Goal: Transaction & Acquisition: Purchase product/service

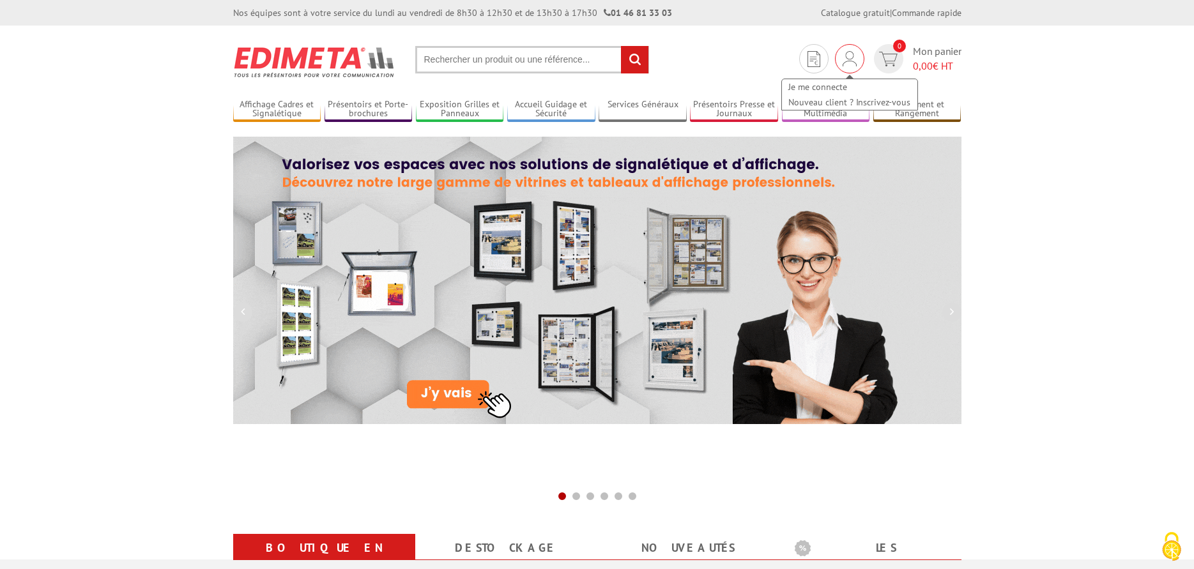
click at [850, 62] on img at bounding box center [850, 58] width 14 height 15
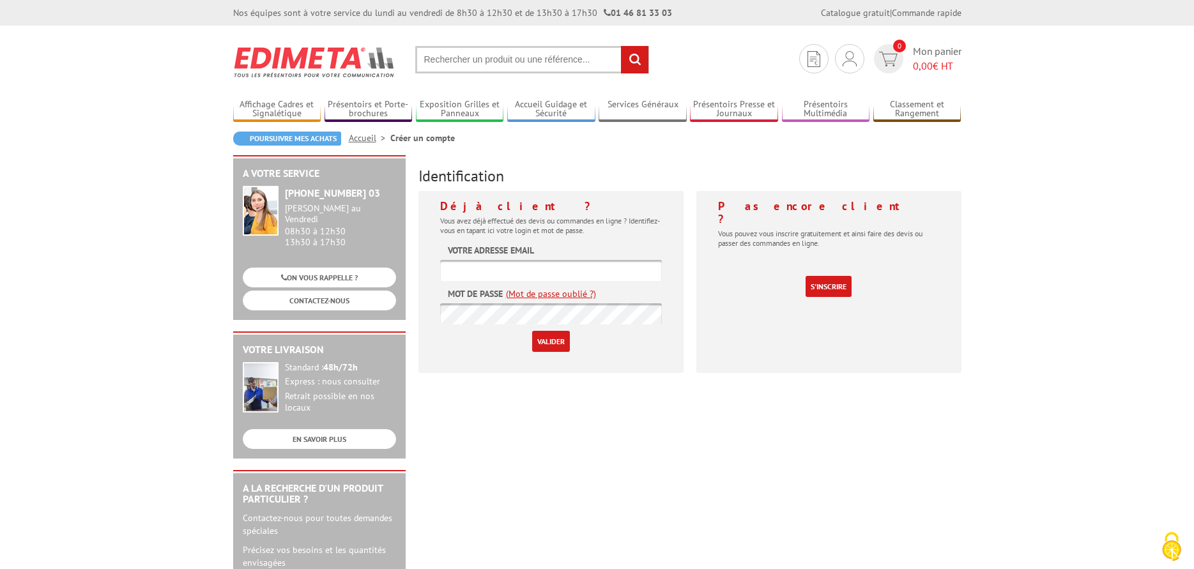
click at [466, 270] on input "text" at bounding box center [551, 270] width 222 height 21
type input "denis.power@orange.fr"
click at [824, 276] on link "S'inscrire" at bounding box center [829, 286] width 46 height 21
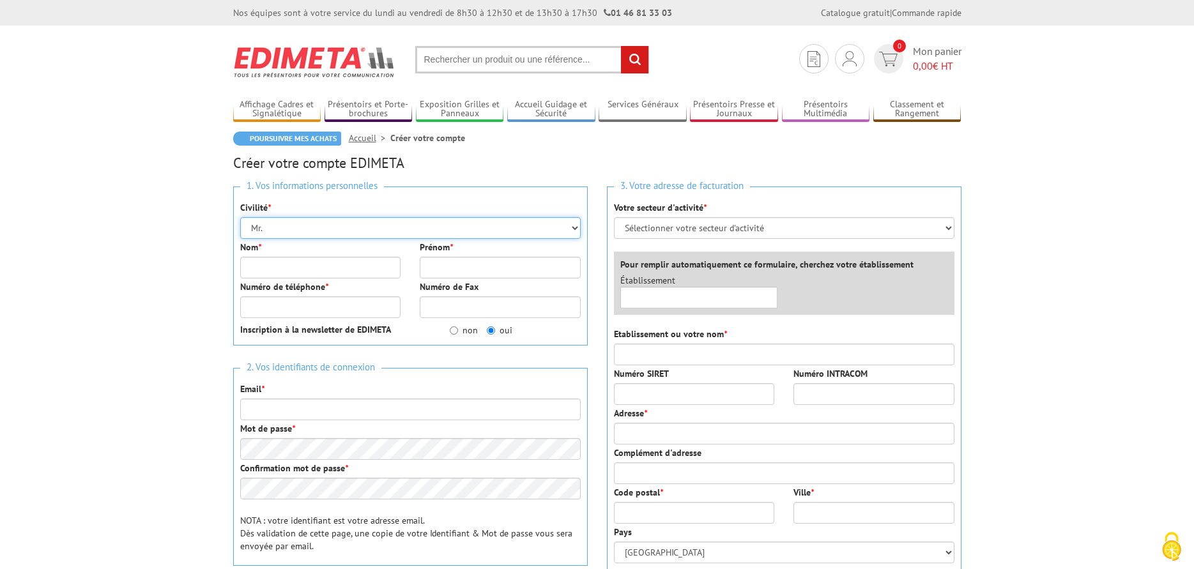
click at [271, 227] on select "Mr. Mme. Mlle." at bounding box center [410, 228] width 341 height 22
click at [240, 217] on select "Mr. Mme. Mlle." at bounding box center [410, 228] width 341 height 22
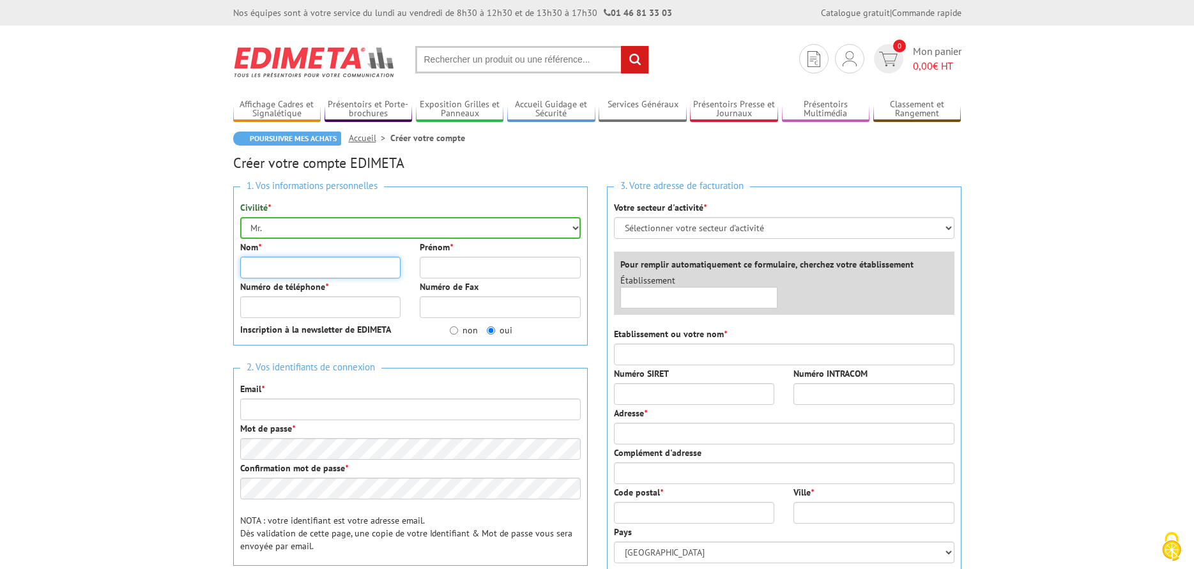
click at [273, 266] on input "Nom *" at bounding box center [320, 268] width 161 height 22
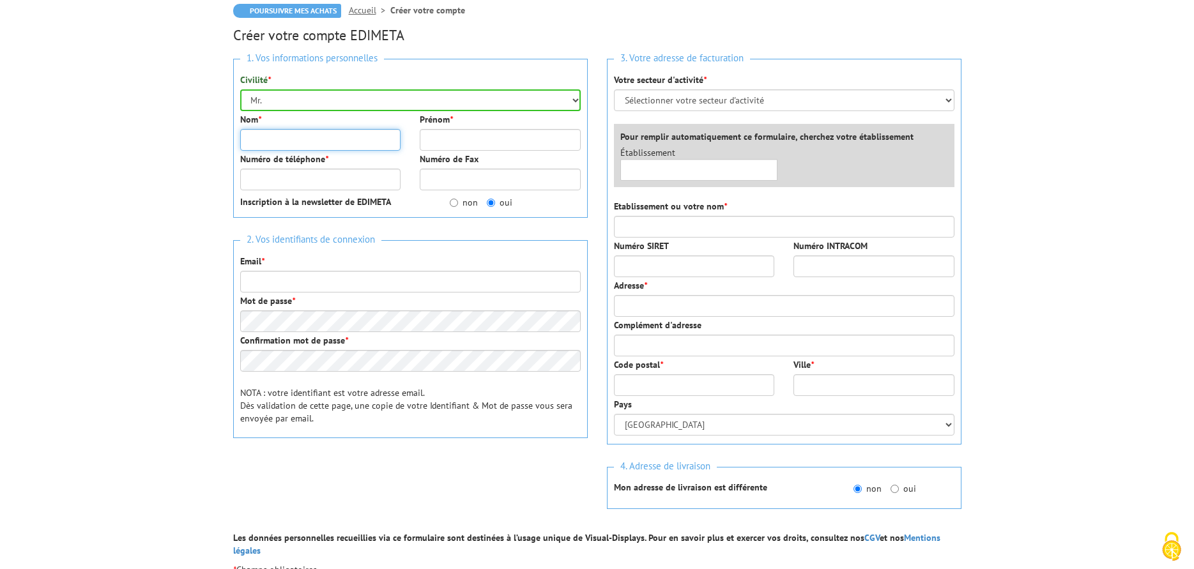
scroll to position [64, 0]
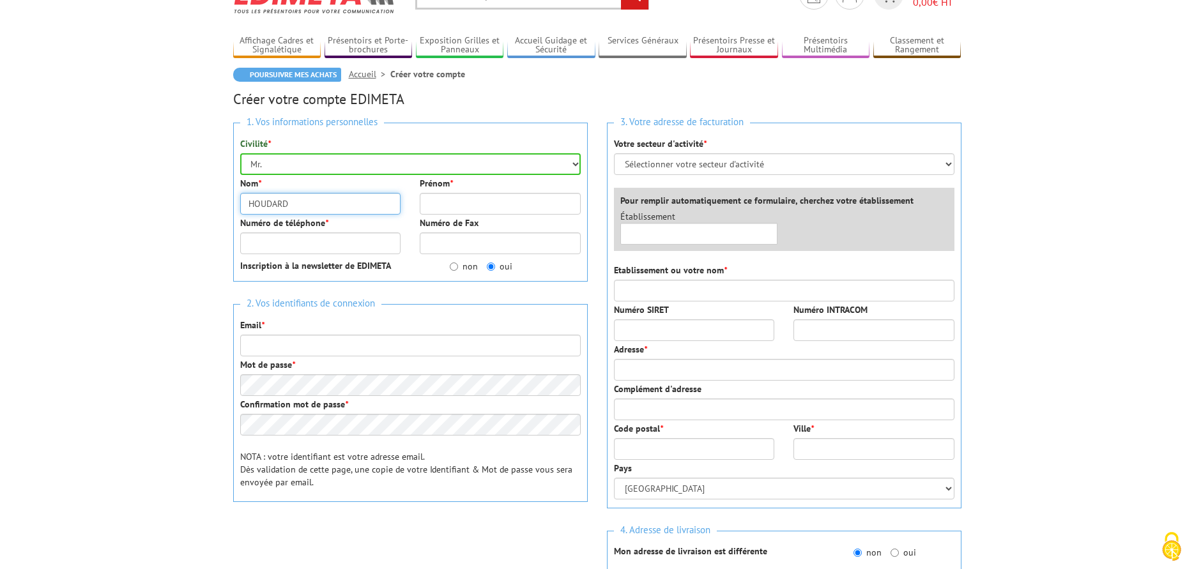
type input "HOUDARD"
click at [438, 205] on input "Prénom *" at bounding box center [500, 204] width 161 height 22
type input "DENIS"
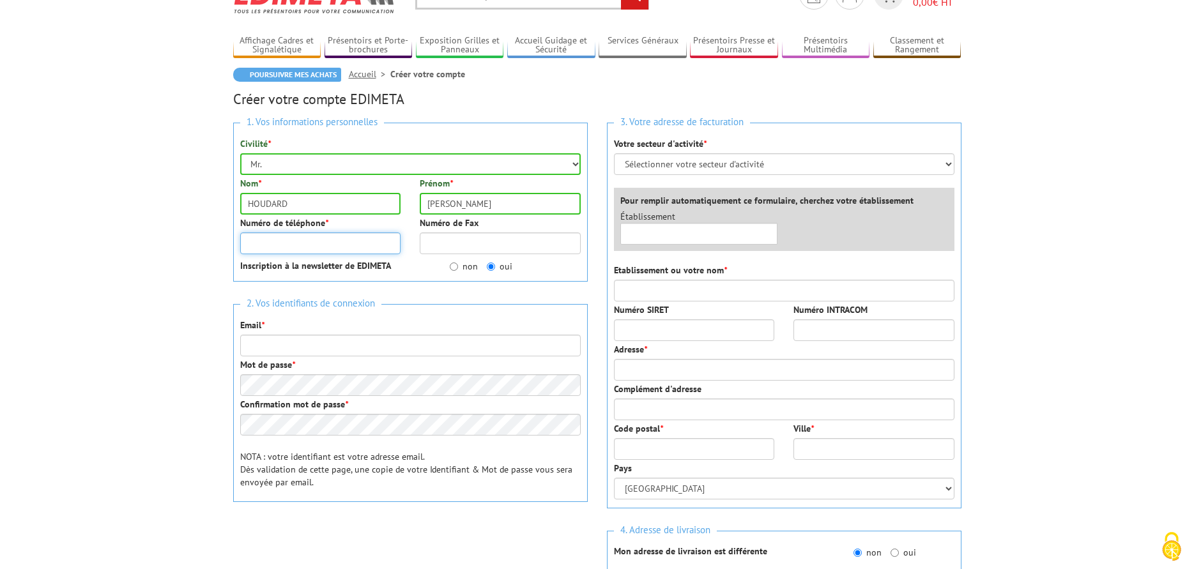
click at [298, 242] on input "Numéro de téléphone *" at bounding box center [320, 244] width 161 height 22
type input "06076193"
click at [454, 270] on input "non" at bounding box center [454, 267] width 8 height 8
radio input "true"
click at [259, 346] on input "Email *" at bounding box center [410, 346] width 341 height 22
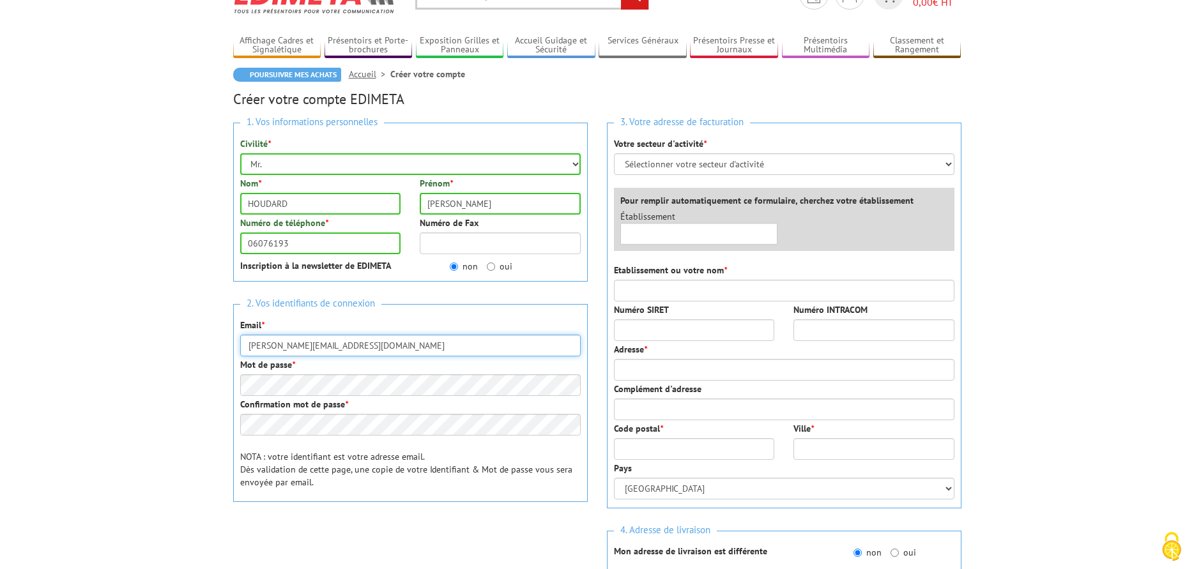
type input "[PERSON_NAME][EMAIL_ADDRESS][DOMAIN_NAME]"
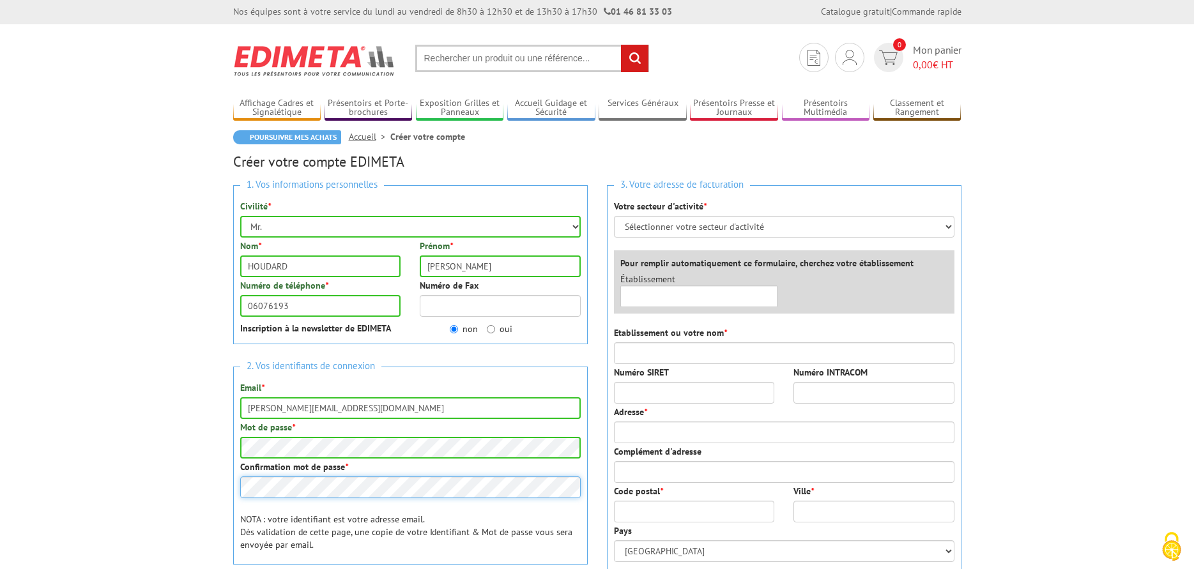
scroll to position [0, 0]
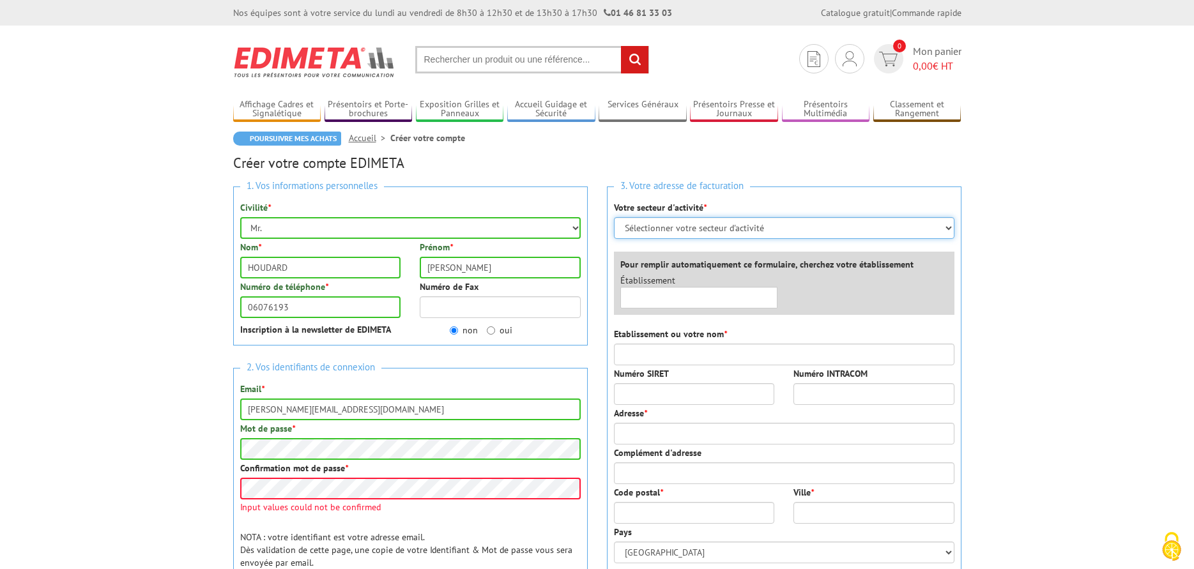
click at [946, 231] on select "Sélectionner votre secteur d'activité Administrations et collectivités Magasins…" at bounding box center [784, 228] width 341 height 22
select select "878"
click at [614, 217] on select "Sélectionner votre secteur d'activité Administrations et collectivités Magasins…" at bounding box center [784, 228] width 341 height 22
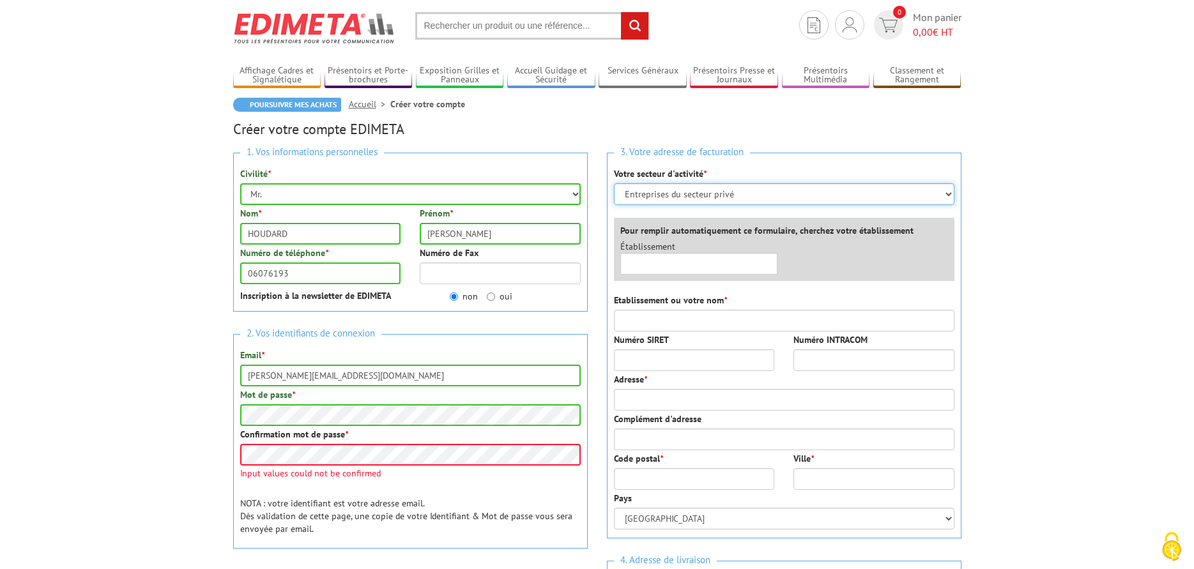
scroll to position [64, 0]
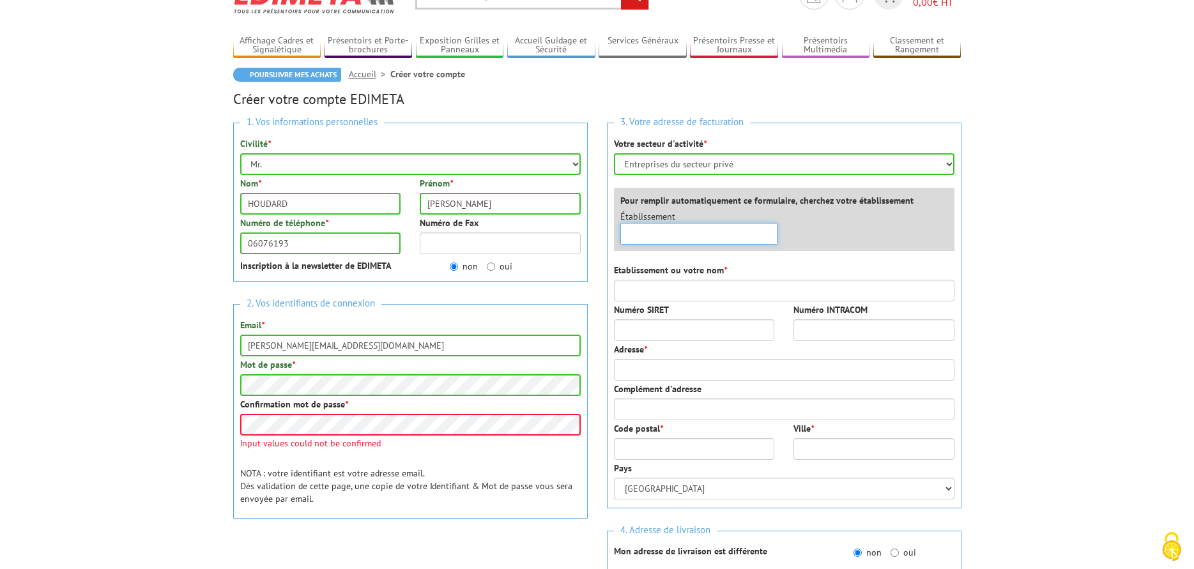
click at [634, 236] on input "text" at bounding box center [699, 234] width 158 height 22
type input "d"
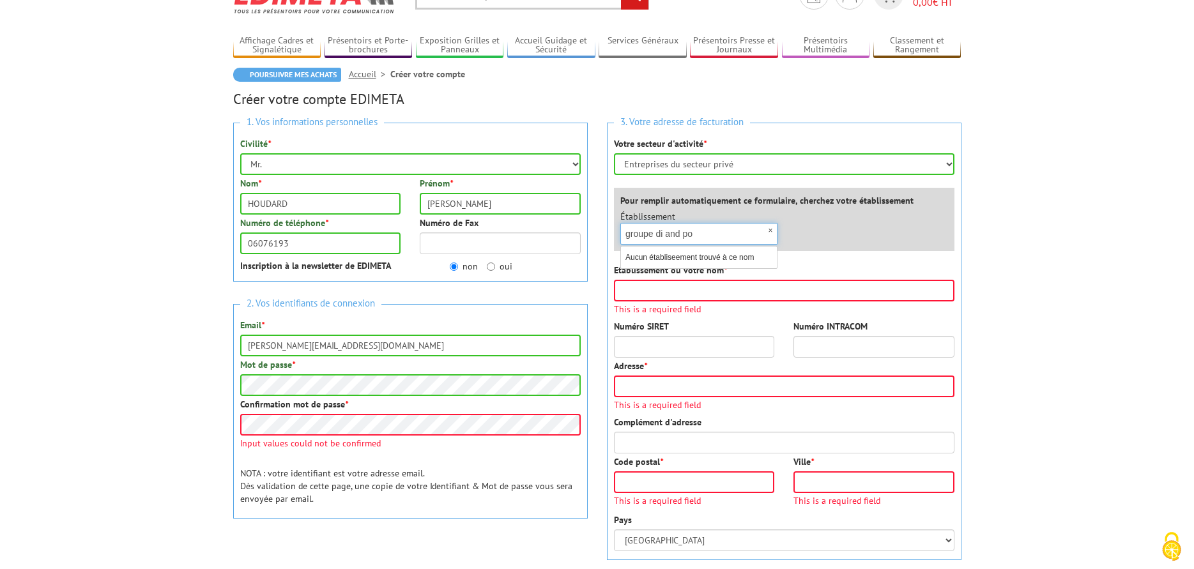
type input "groupe di and po"
click at [846, 229] on div "Établissement × groupe di and po Aucun établiseement trouvé à ce nom" at bounding box center [787, 230] width 353 height 41
click at [635, 293] on input "Etablissement ou votre nom *" at bounding box center [784, 291] width 341 height 22
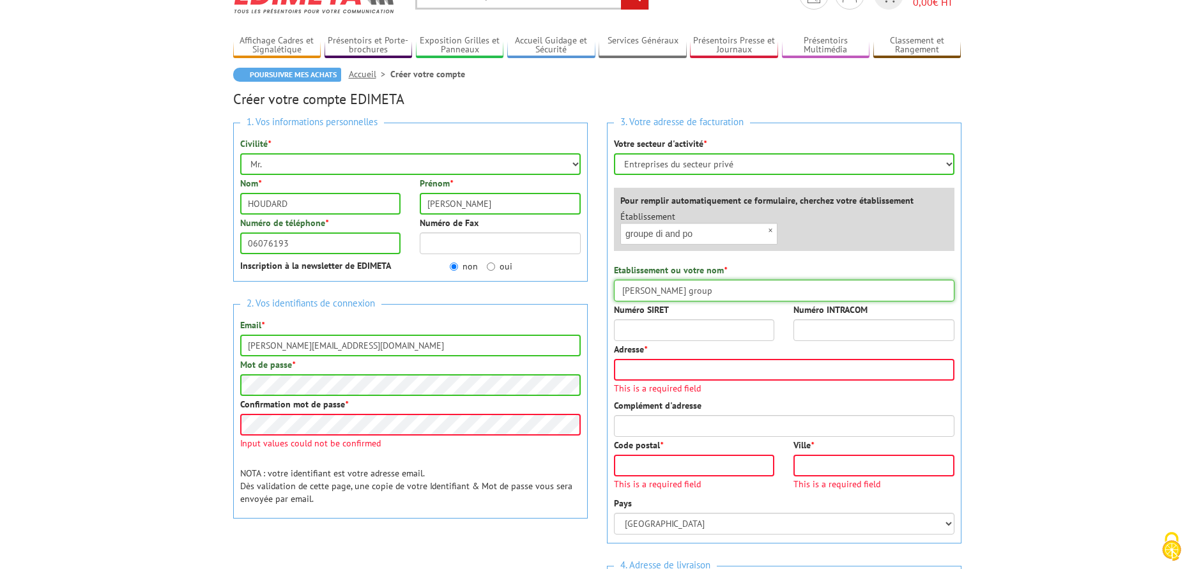
type input "denis power group"
click at [642, 372] on input "Adresse *" at bounding box center [784, 370] width 341 height 22
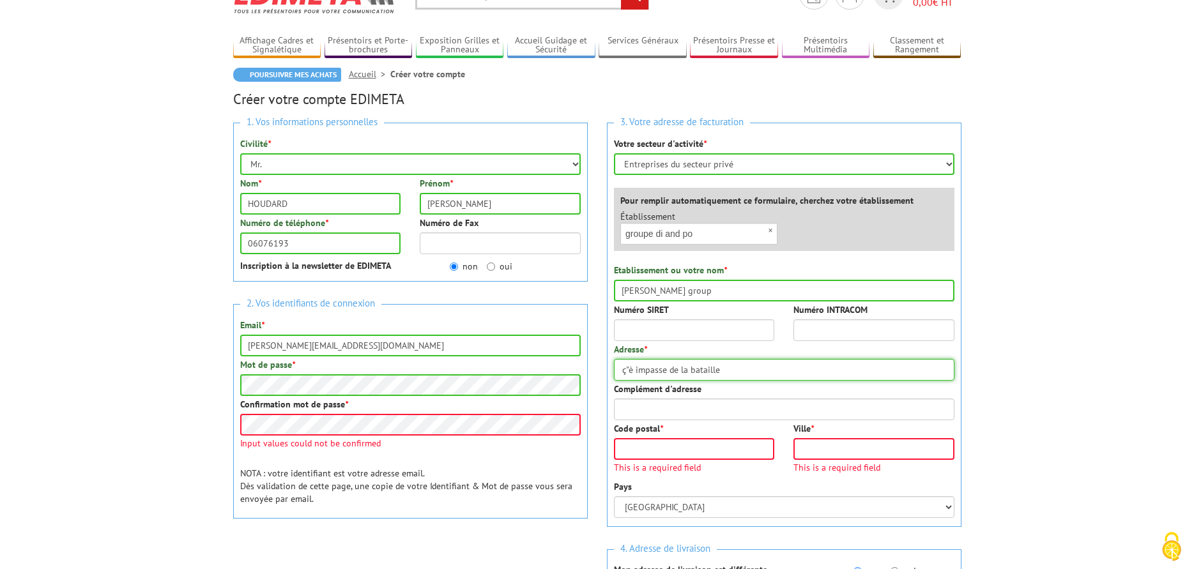
click at [633, 371] on input "ç"è impasse de la bataille" at bounding box center [784, 370] width 341 height 22
type input "937 impasse de la bataille"
click at [641, 445] on input "Code postal *" at bounding box center [694, 449] width 161 height 22
type input "27500"
click at [806, 455] on input "Ville *" at bounding box center [873, 449] width 161 height 22
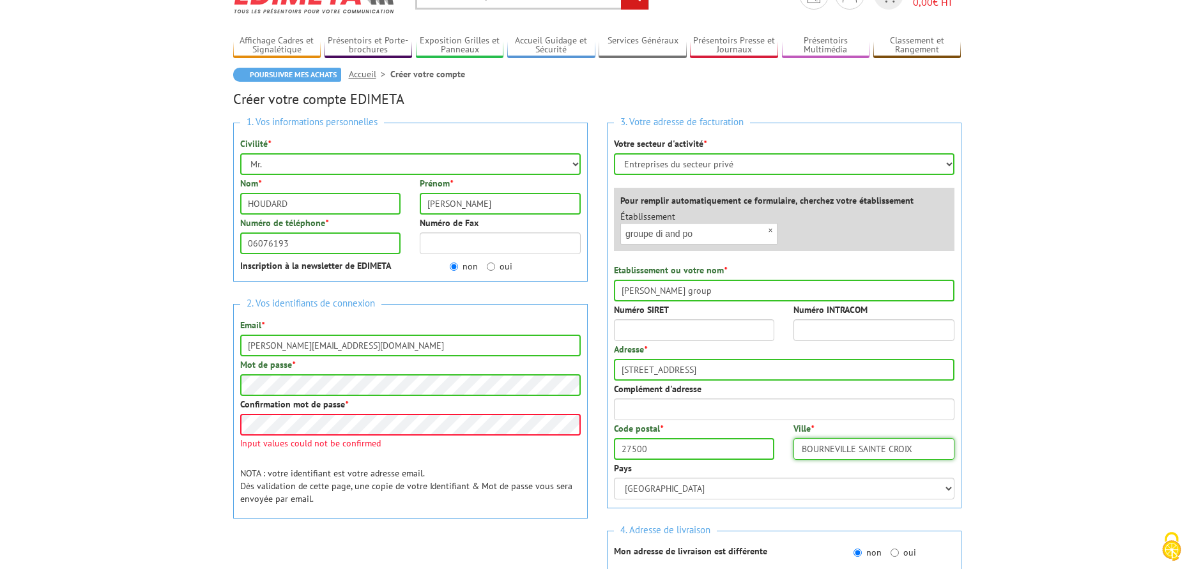
type input "BOURNEVILLE SAINTE CROIX"
click at [626, 332] on input "Numéro SIRET" at bounding box center [694, 330] width 161 height 22
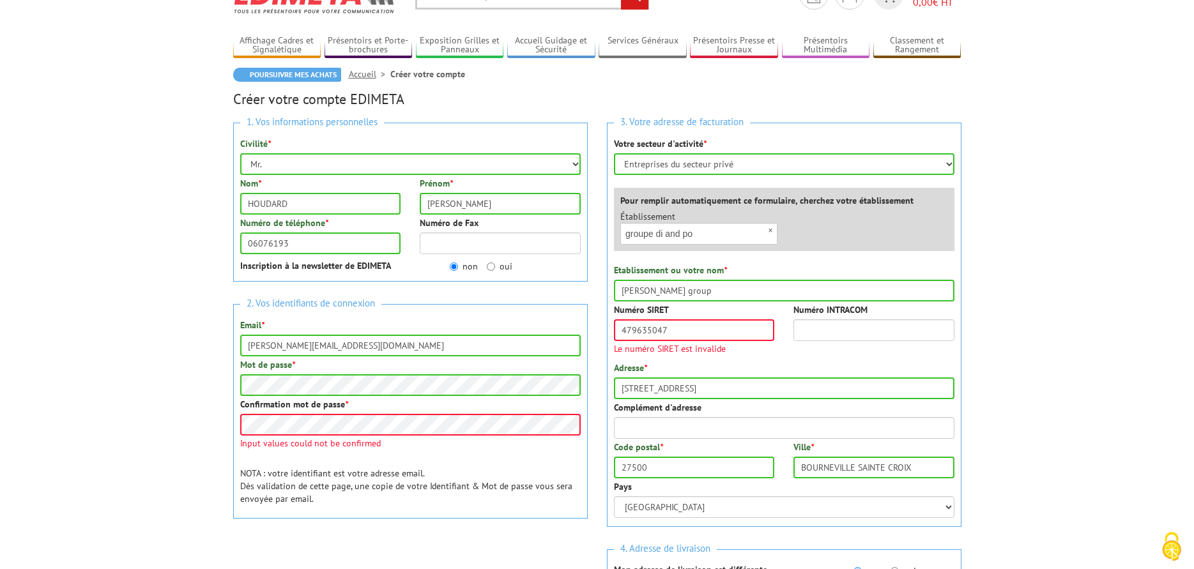
click at [786, 344] on div "3. Votre adresse de facturation Votre secteur d'activité * Sélectionner votre s…" at bounding box center [784, 325] width 355 height 404
click at [671, 331] on input "479635047" at bounding box center [694, 330] width 161 height 22
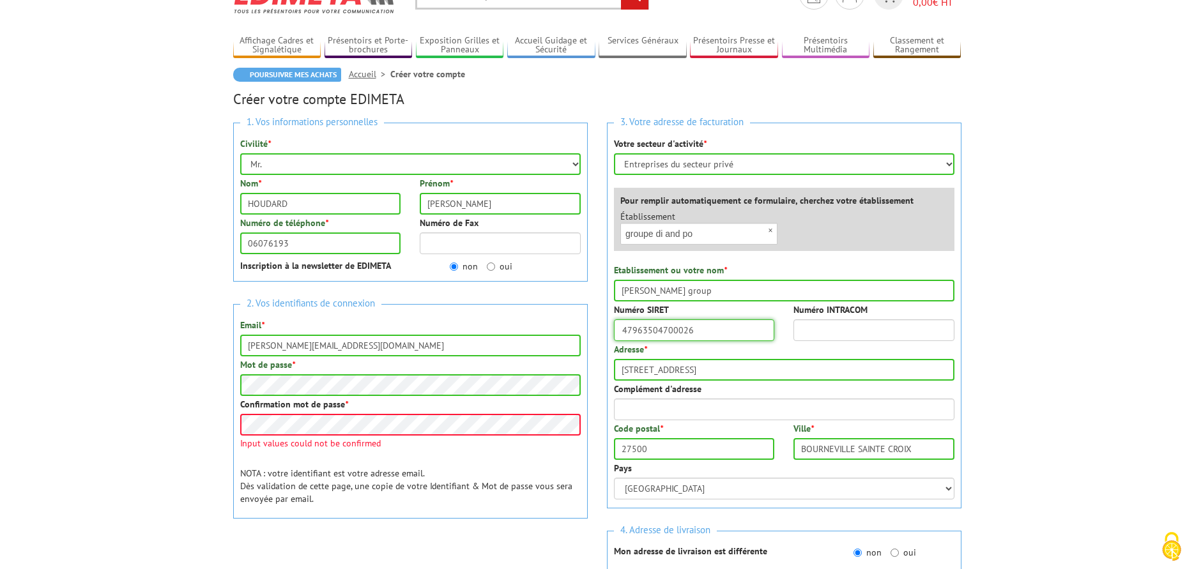
type input "47963504700026"
click at [979, 335] on body "Nos équipes sont à votre service du lundi au vendredi de 8h30 à 12h30 et de 13h…" at bounding box center [597, 521] width 1194 height 1170
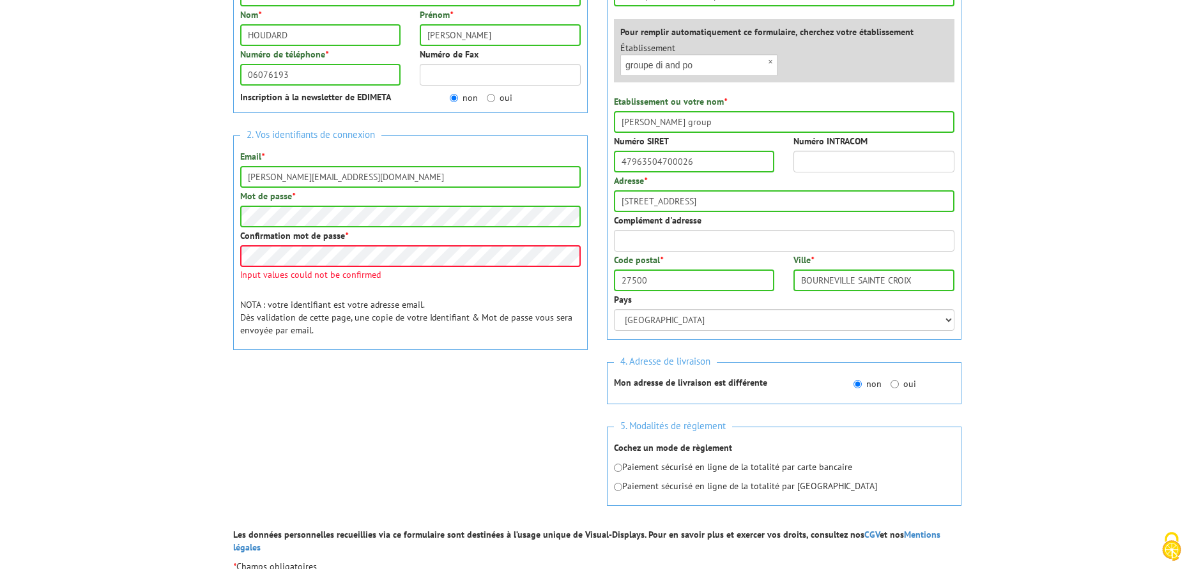
scroll to position [256, 0]
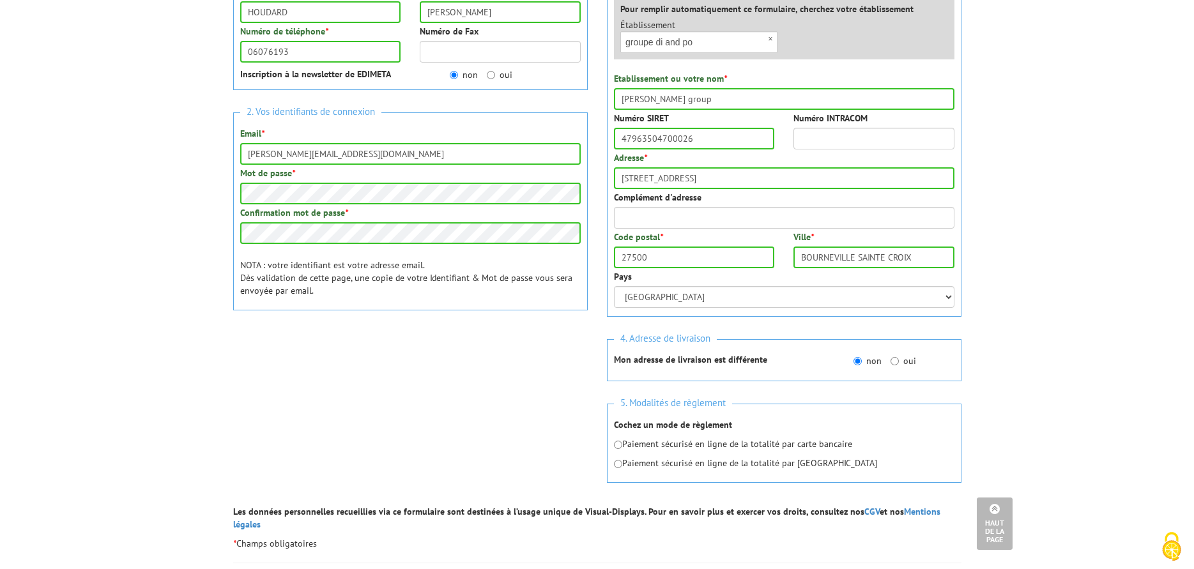
click at [477, 298] on div "2. Vos identifiants de connexion Email * denis.power@orange.fr Mot de passe * C…" at bounding box center [410, 211] width 355 height 198
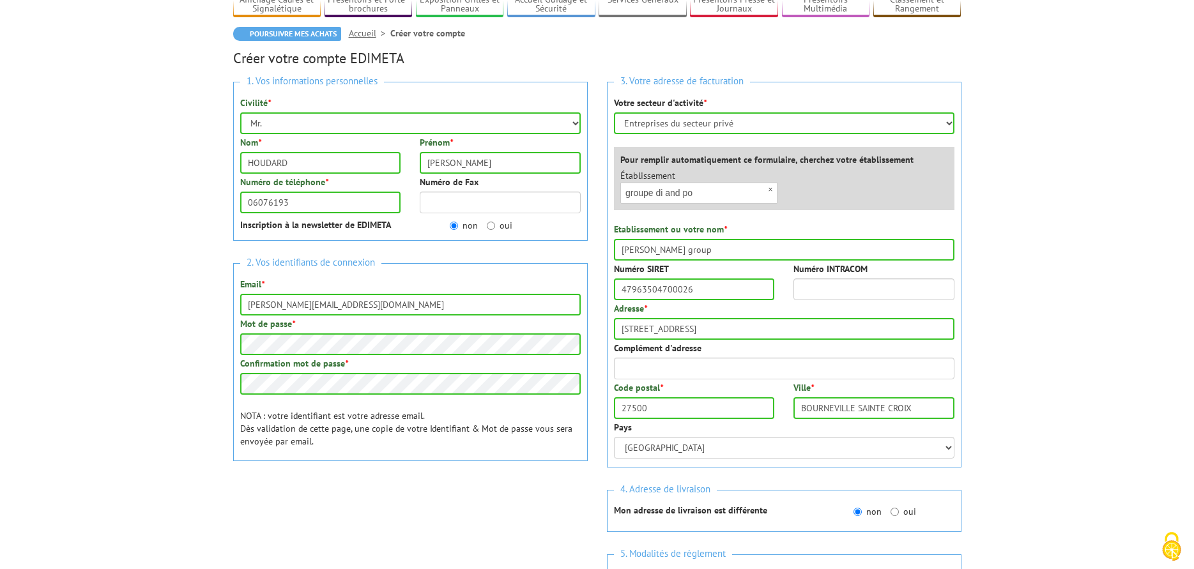
scroll to position [128, 0]
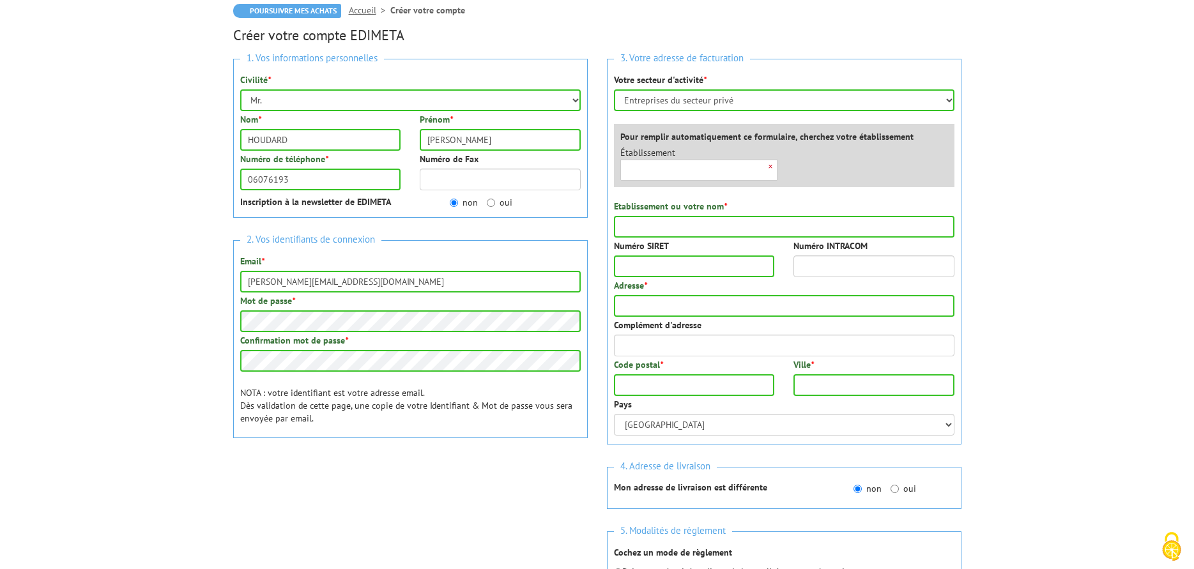
click at [769, 167] on div "×" at bounding box center [699, 170] width 158 height 22
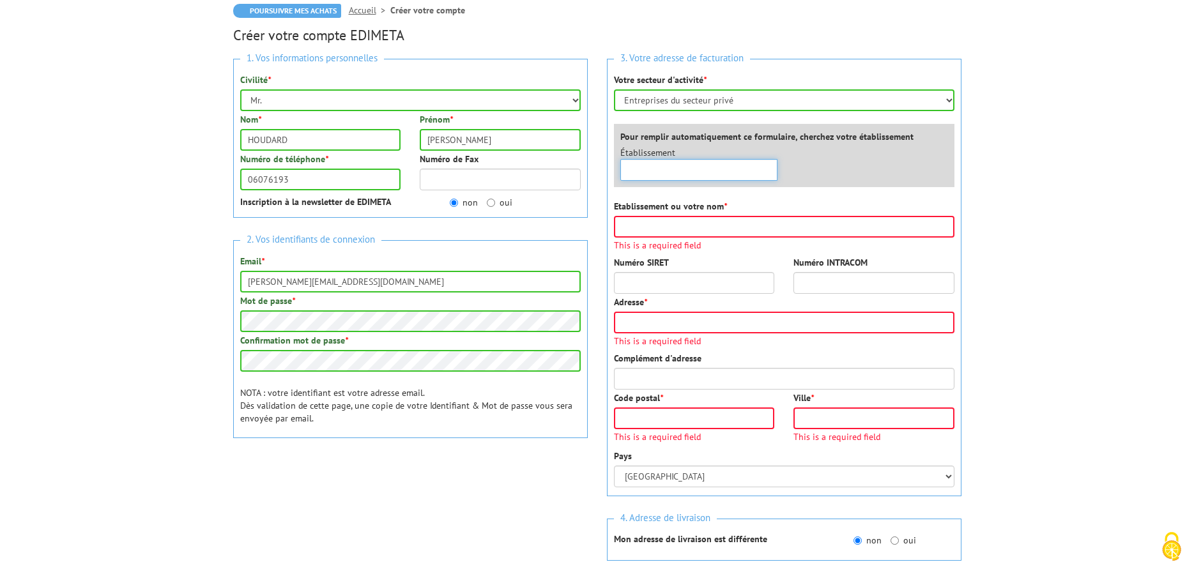
click at [769, 167] on input "text" at bounding box center [699, 170] width 158 height 22
click at [645, 172] on input "text" at bounding box center [699, 170] width 158 height 22
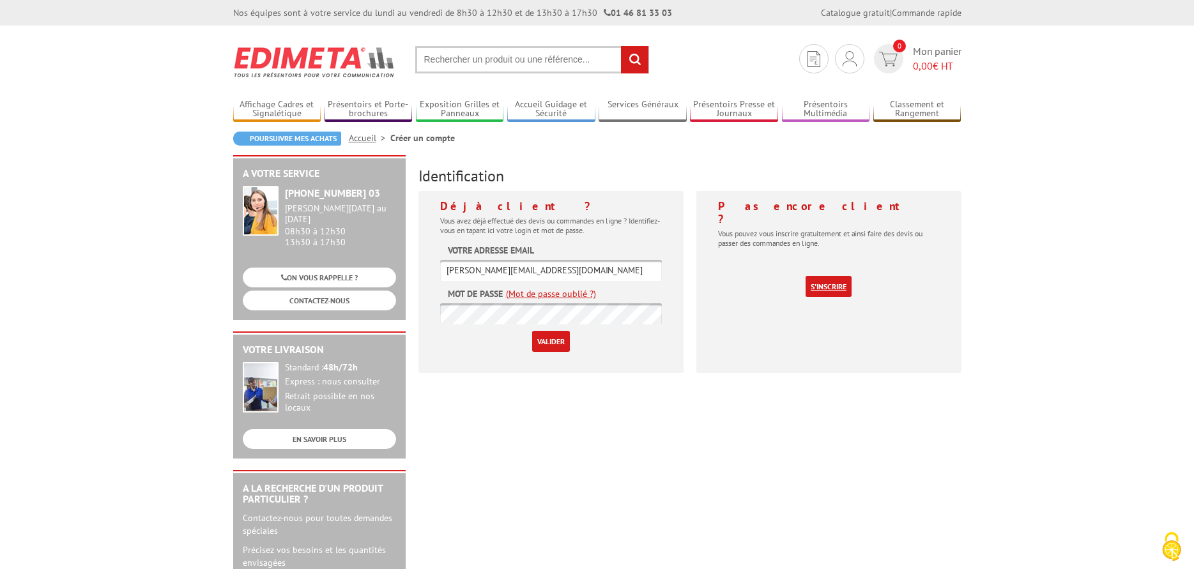
click at [835, 276] on link "S'inscrire" at bounding box center [829, 286] width 46 height 21
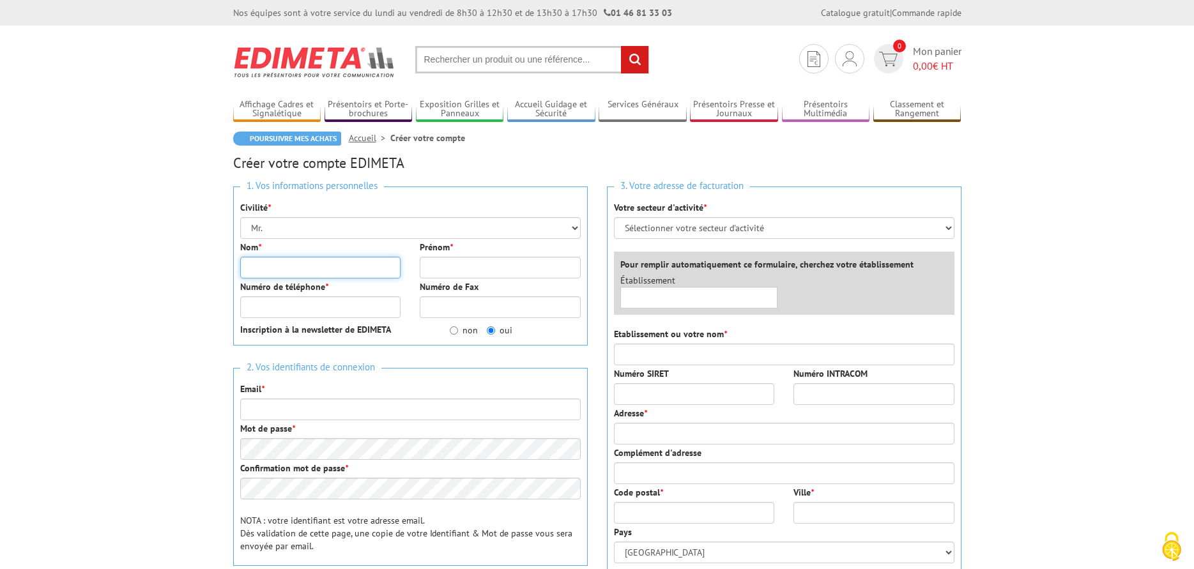
click at [270, 268] on input "Nom *" at bounding box center [320, 268] width 161 height 22
type input "HOUDARD"
click at [450, 273] on input "Prénom *" at bounding box center [500, 268] width 161 height 22
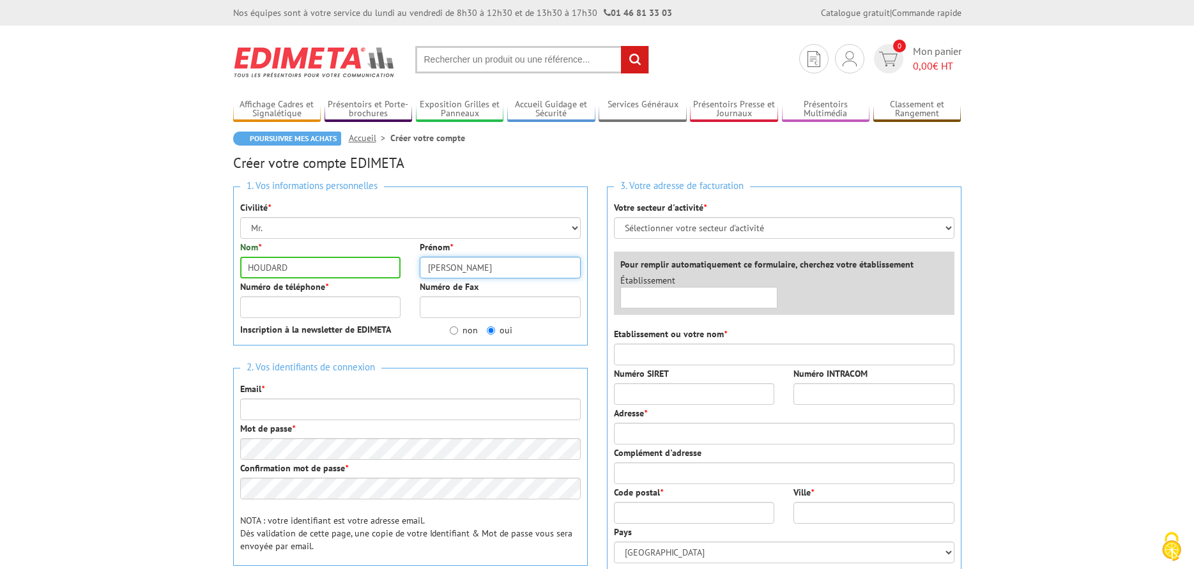
type input "[PERSON_NAME]"
click at [295, 310] on input "Numéro de téléphone *" at bounding box center [320, 307] width 161 height 22
type input "0603076193"
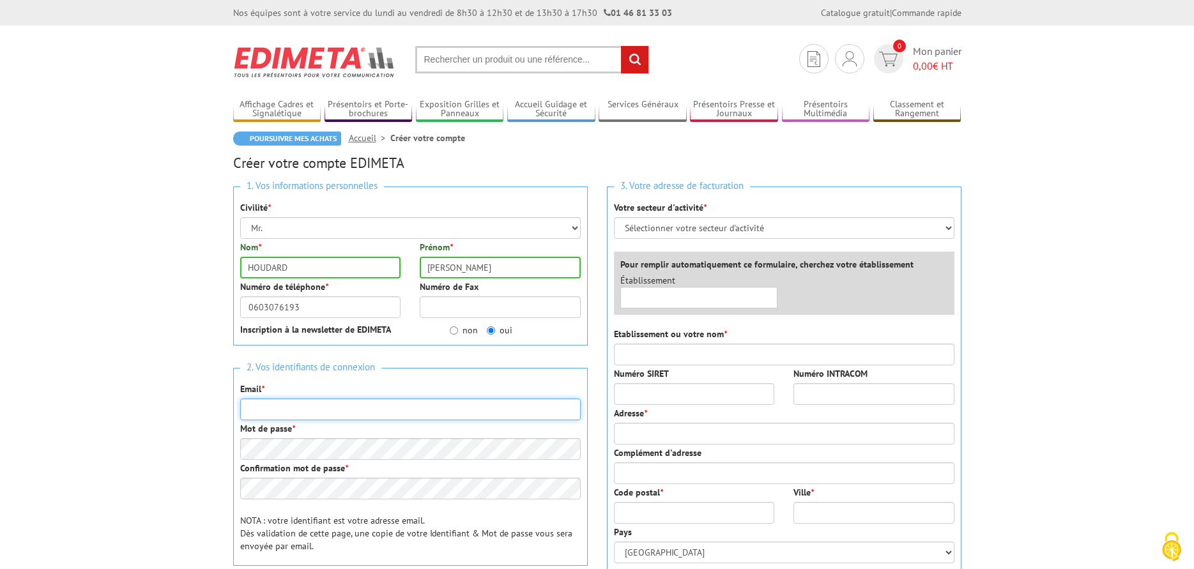
click at [258, 412] on input "Email *" at bounding box center [410, 410] width 341 height 22
type input "[PERSON_NAME][EMAIL_ADDRESS][DOMAIN_NAME]"
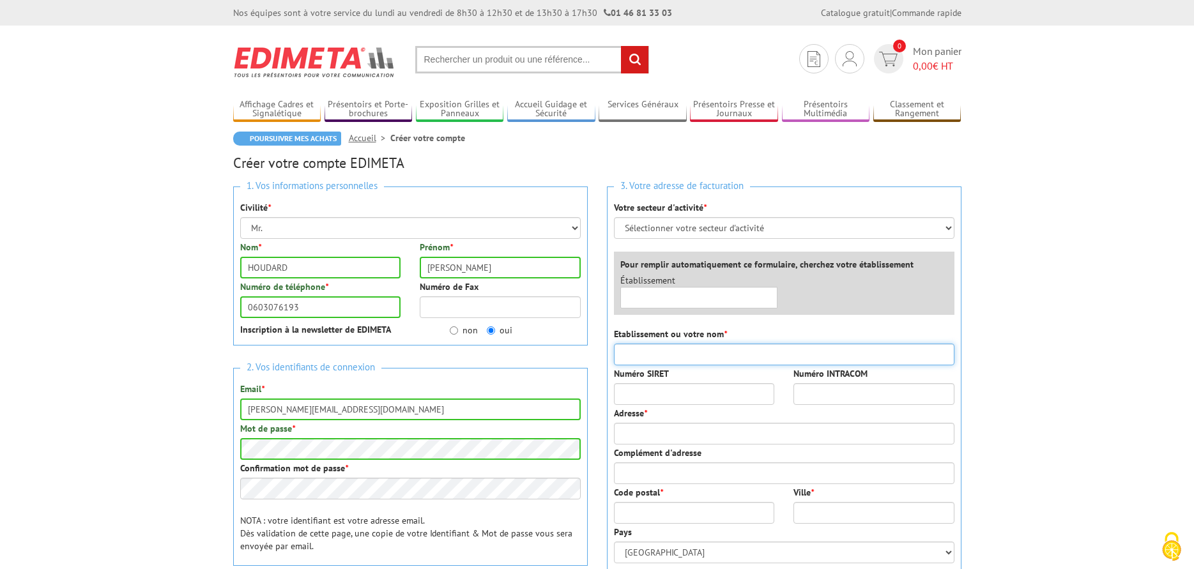
click at [664, 357] on input "Etablissement ou votre nom *" at bounding box center [784, 355] width 341 height 22
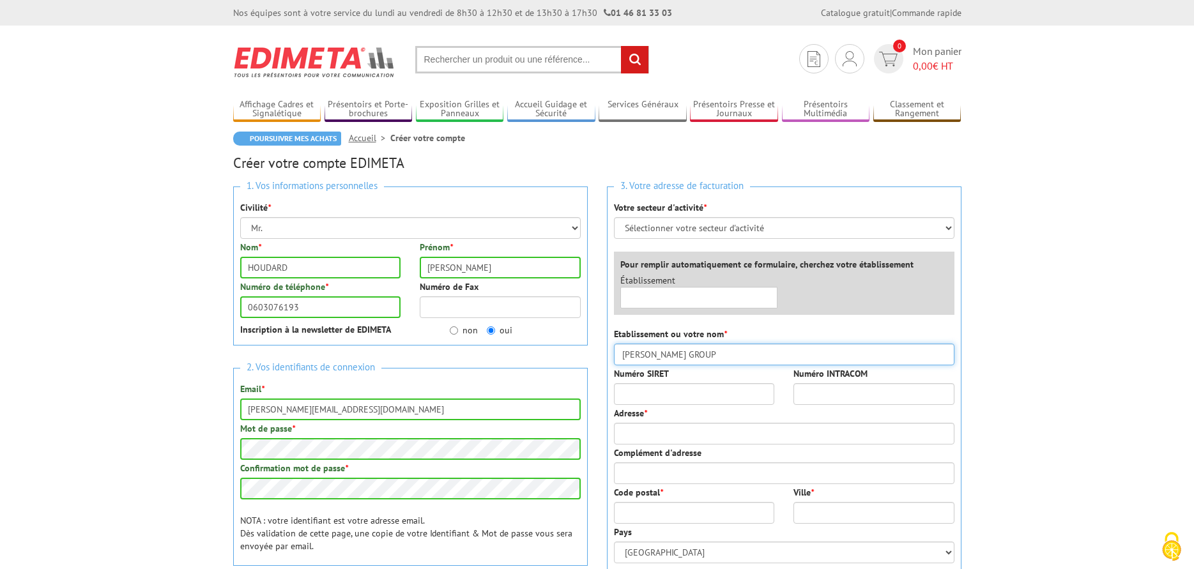
type input "DENIS POWER GROUP"
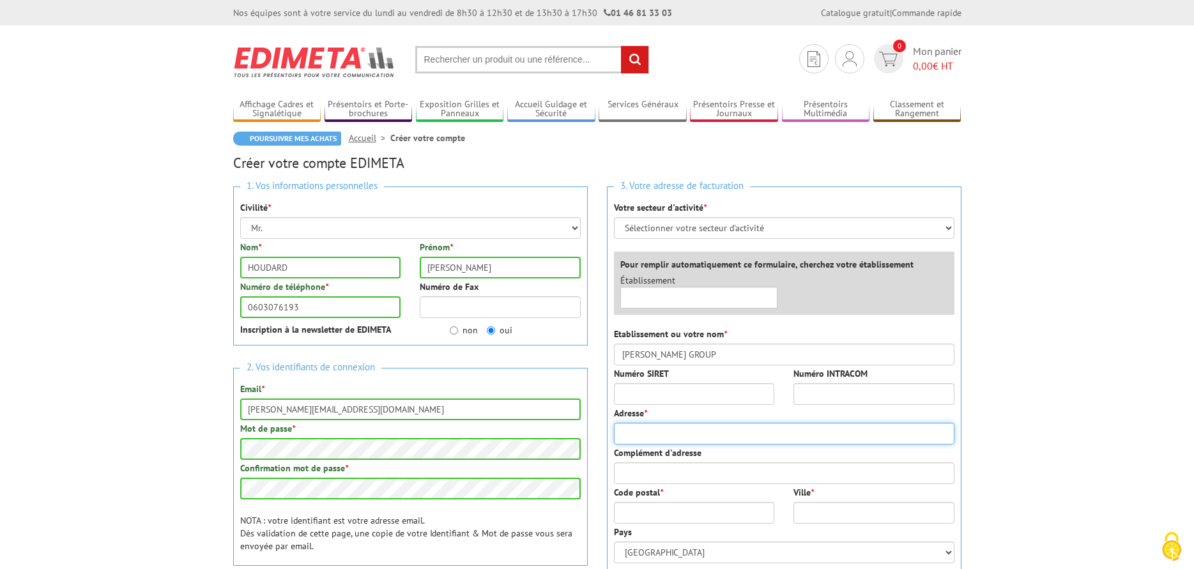
click at [631, 434] on input "Adresse *" at bounding box center [784, 434] width 341 height 22
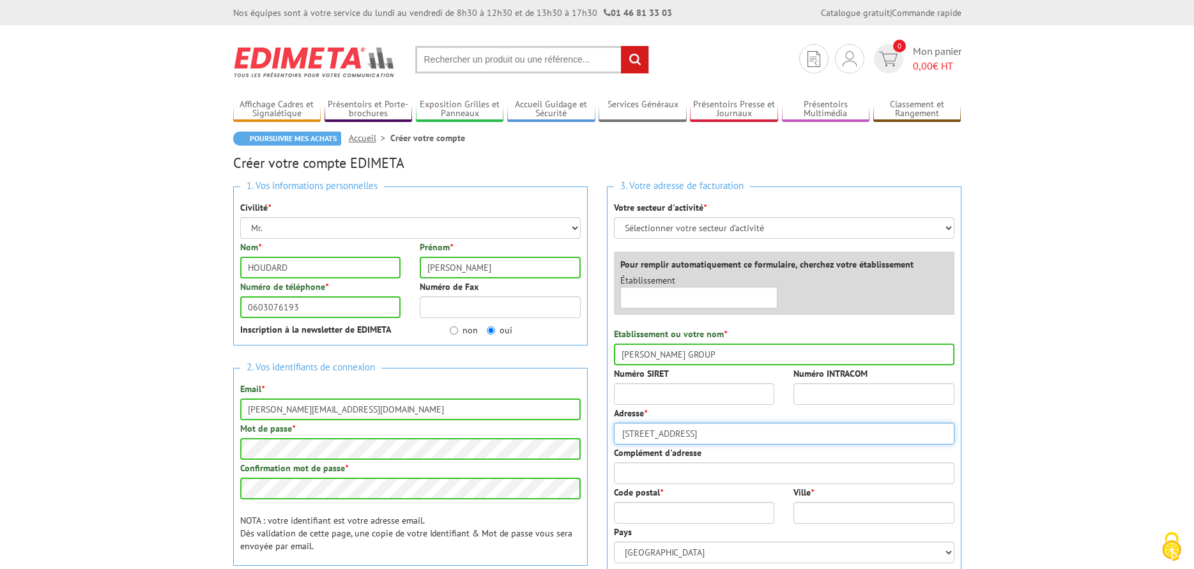
type input "937 impasse de la bataille"
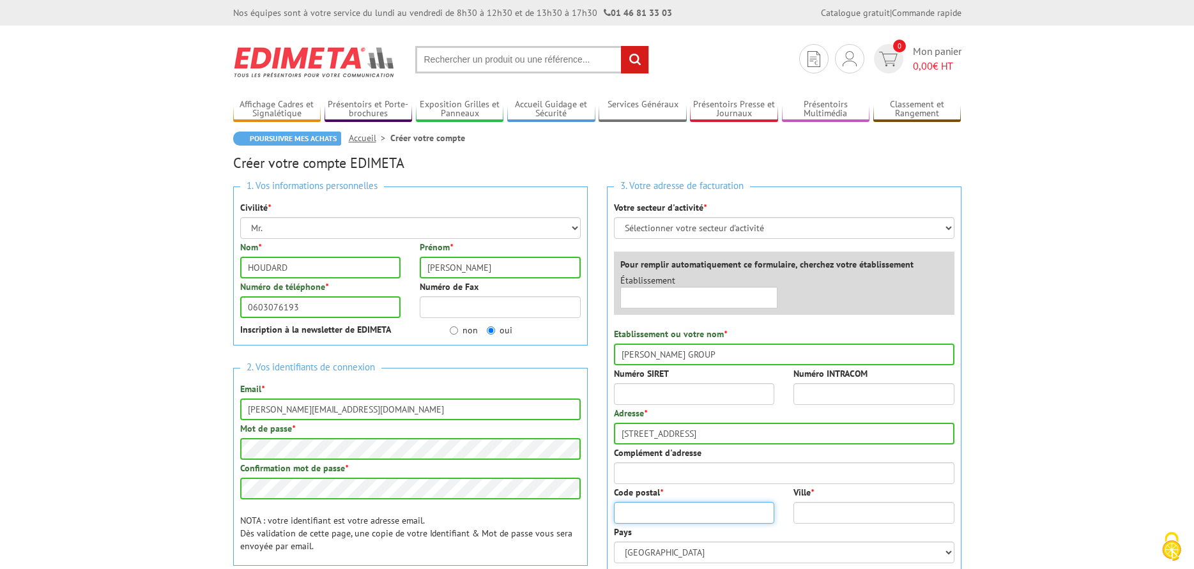
click at [642, 510] on input "Code postal *" at bounding box center [694, 513] width 161 height 22
type input "27500"
click at [806, 509] on input "Ville *" at bounding box center [873, 513] width 161 height 22
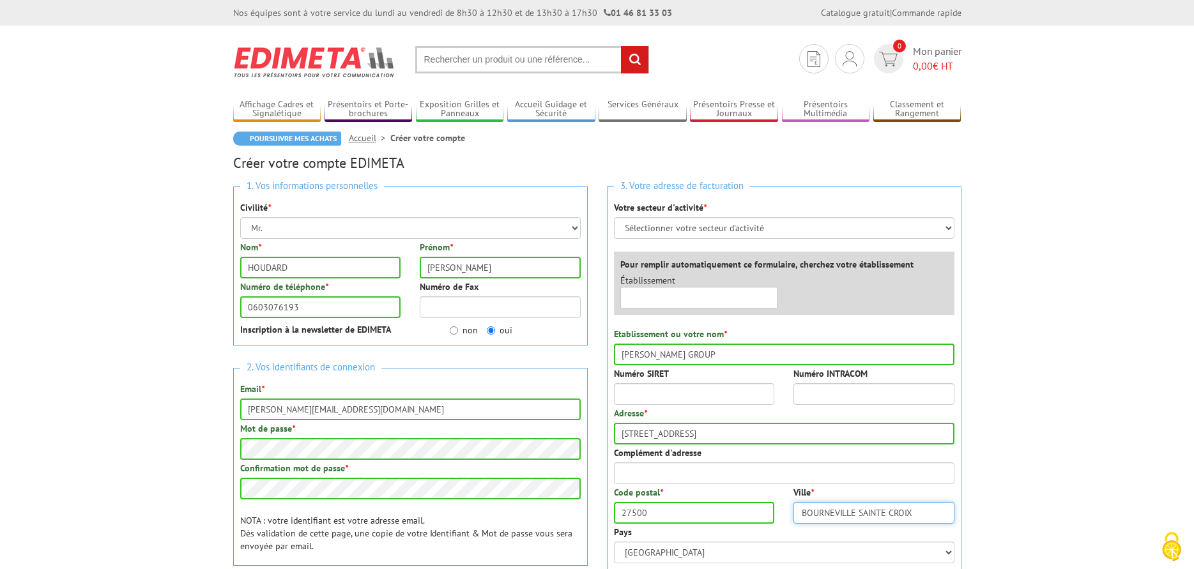
type input "BOURNEVILLE SAINTE CROIX"
click at [629, 394] on input "Numéro SIRET" at bounding box center [694, 394] width 161 height 22
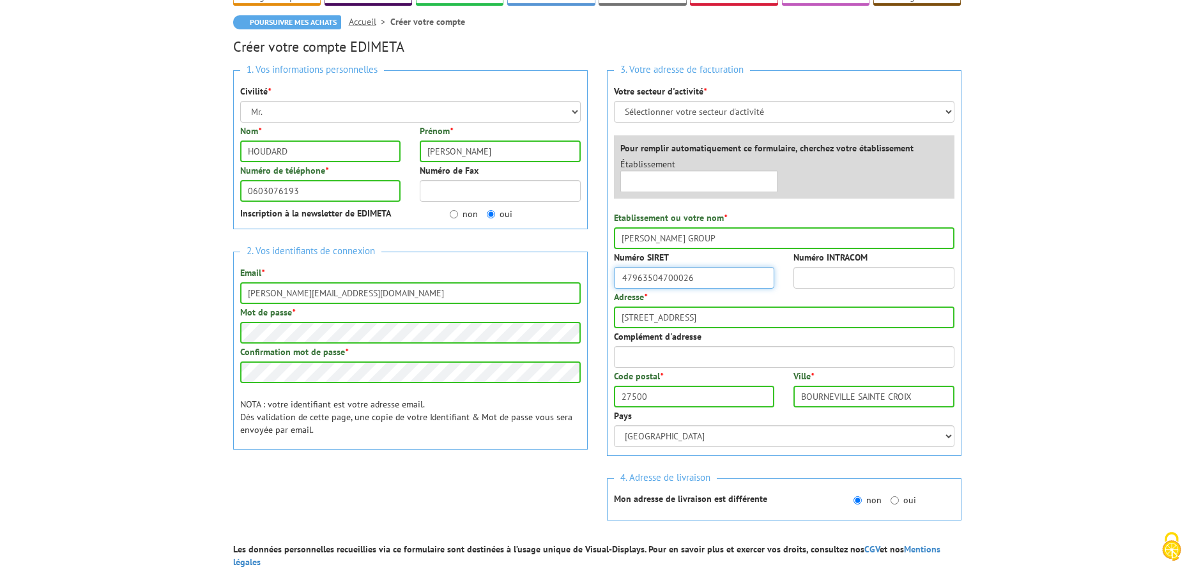
scroll to position [128, 0]
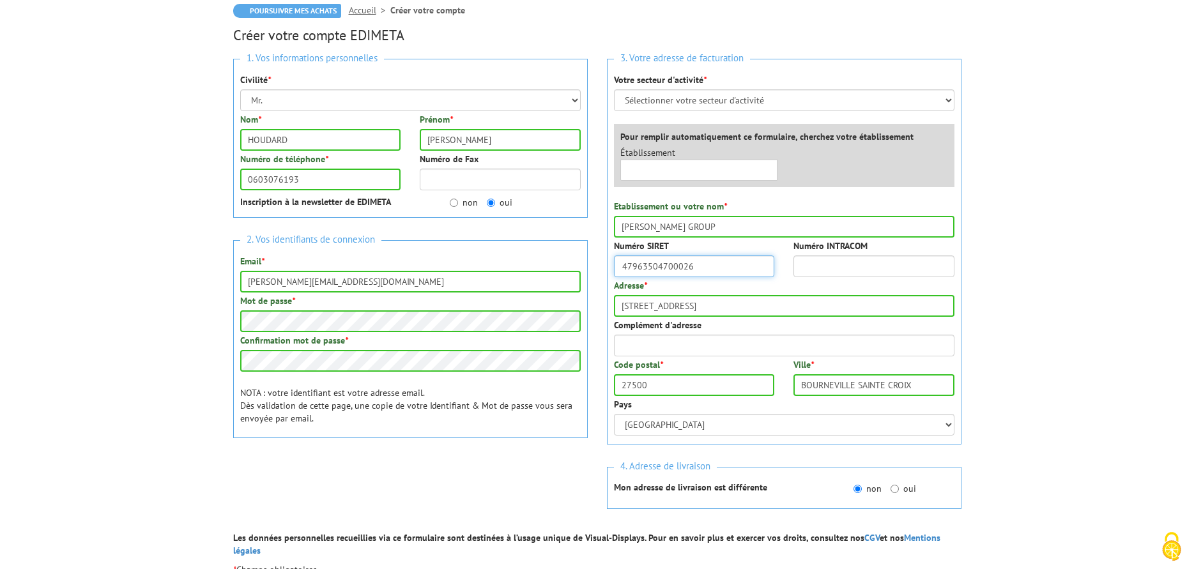
type input "47963504700026"
click at [731, 343] on input "Complément d'adresse" at bounding box center [784, 346] width 341 height 22
click at [947, 100] on select "Sélectionner votre secteur d'activité Administrations et collectivités Magasins…" at bounding box center [784, 100] width 341 height 22
select select "878"
click at [614, 89] on select "Sélectionner votre secteur d'activité Administrations et collectivités Magasins…" at bounding box center [784, 100] width 341 height 22
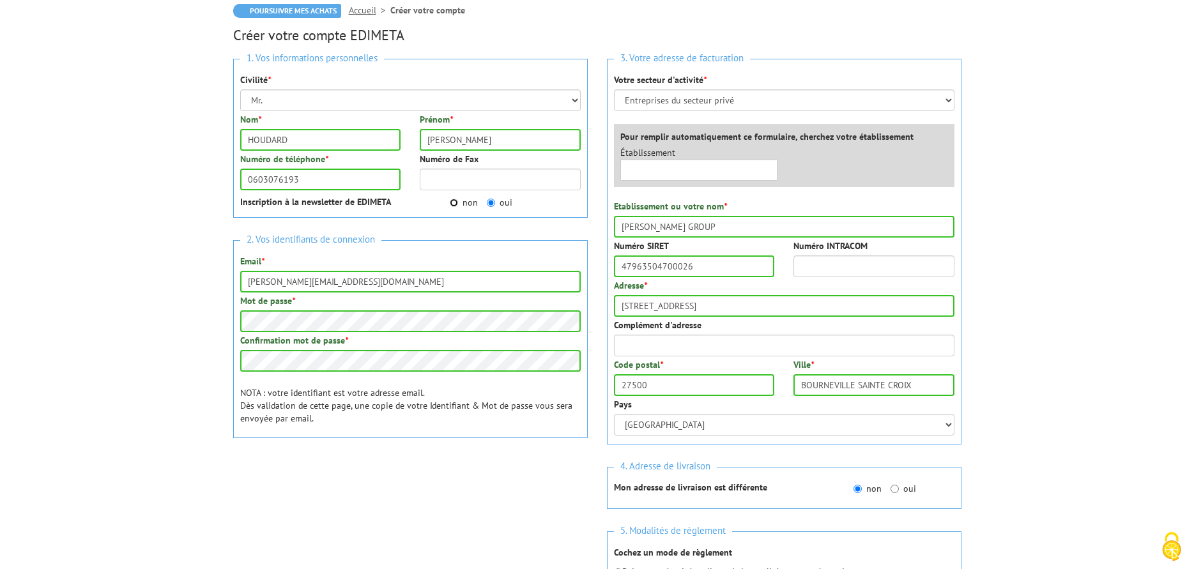
click at [457, 200] on input "non" at bounding box center [454, 203] width 8 height 8
radio input "true"
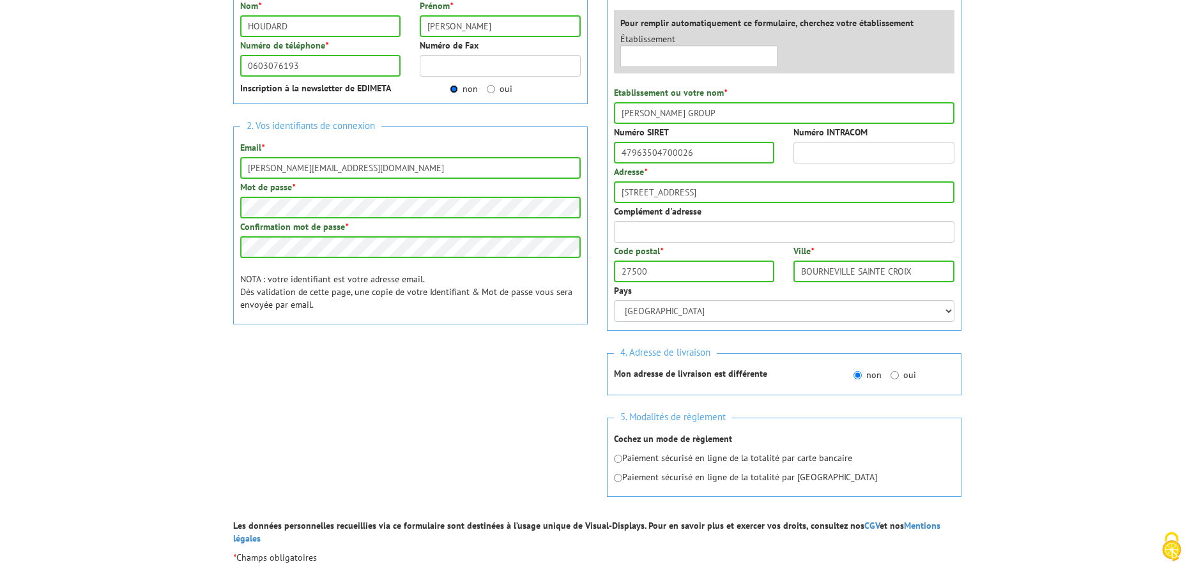
scroll to position [256, 0]
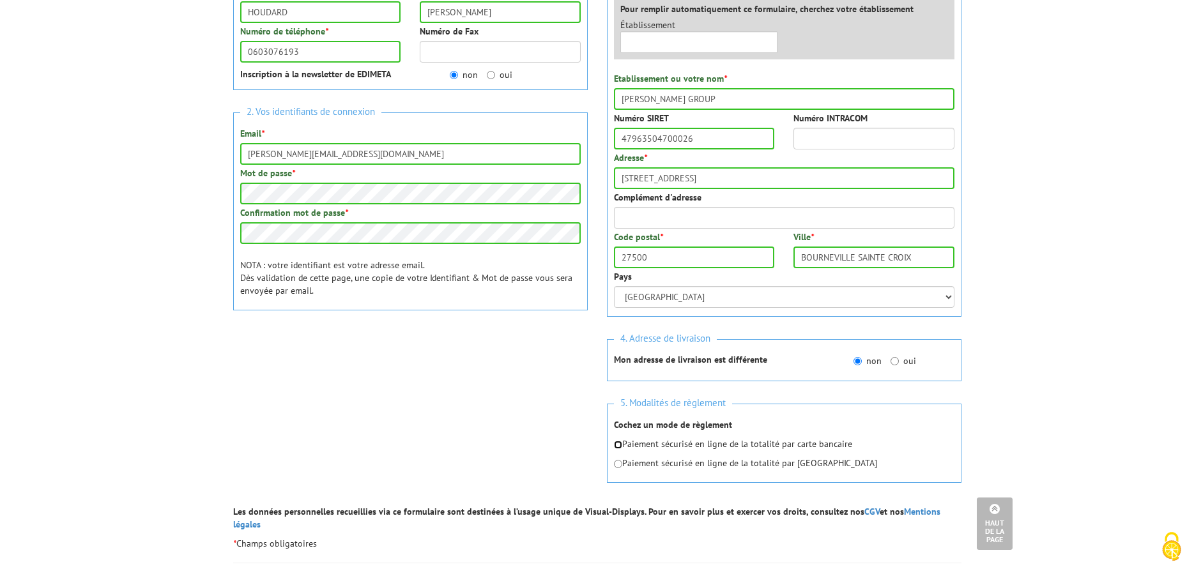
click at [619, 442] on input "radio" at bounding box center [618, 445] width 8 height 8
radio input "true"
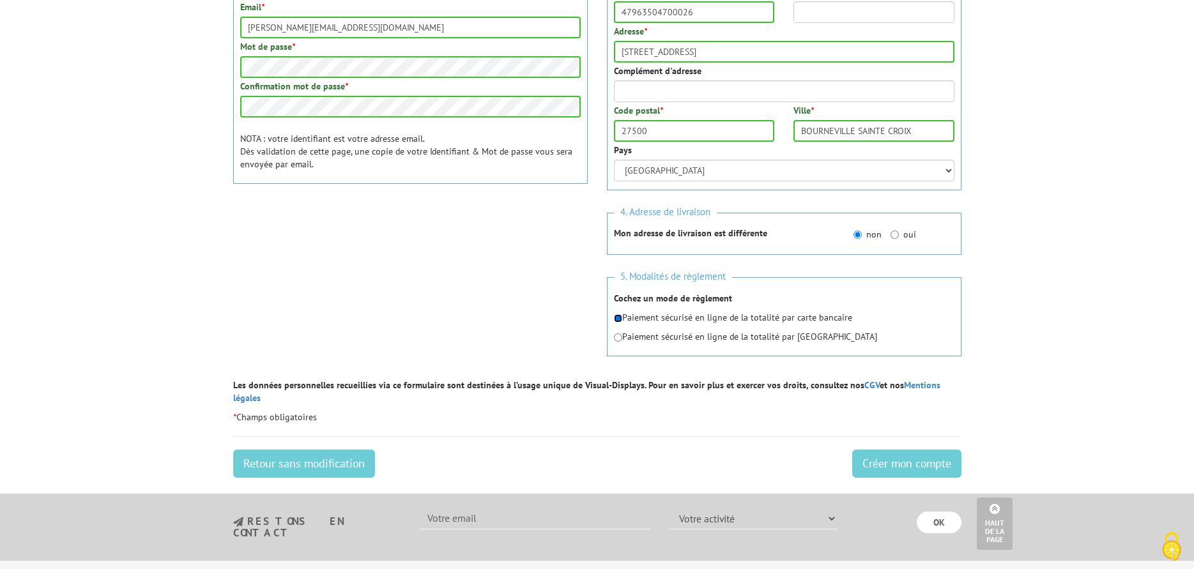
scroll to position [383, 0]
click at [915, 448] on input "Créer mon compte" at bounding box center [906, 462] width 109 height 28
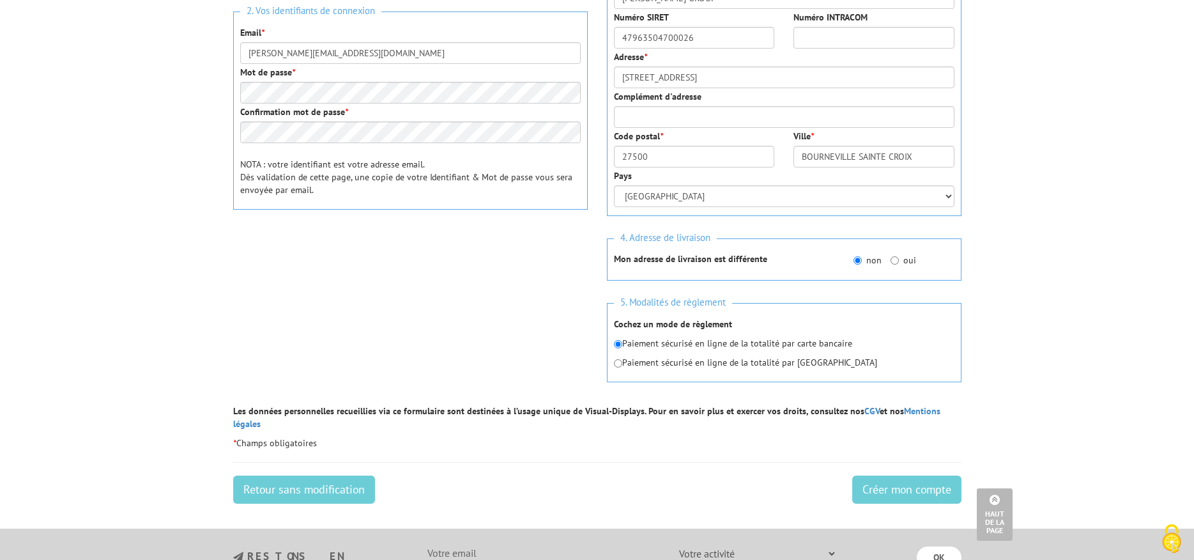
scroll to position [383, 0]
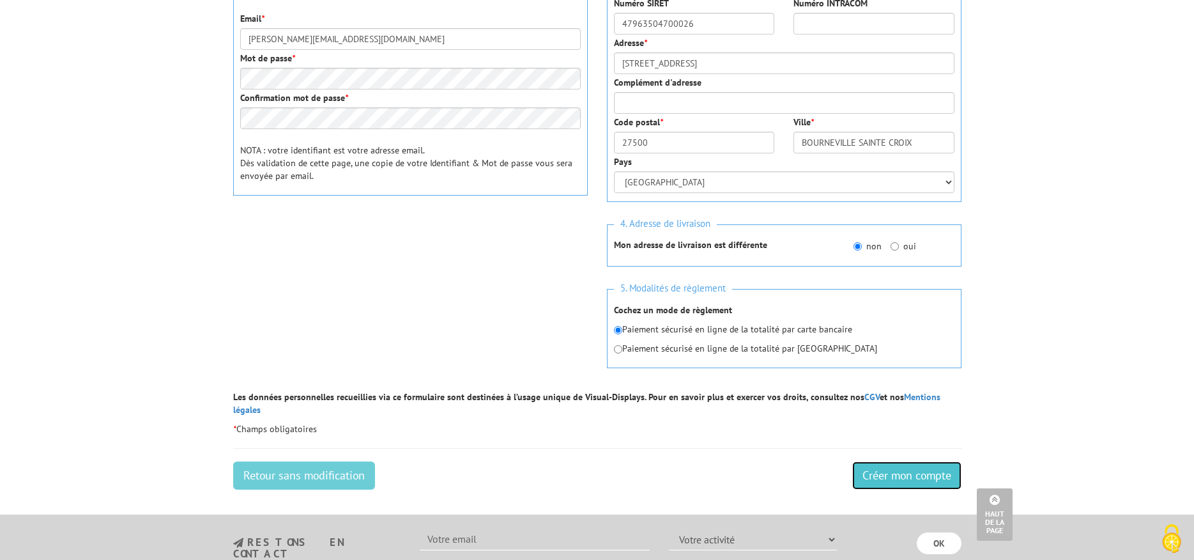
click at [911, 465] on input "Créer mon compte" at bounding box center [906, 475] width 109 height 28
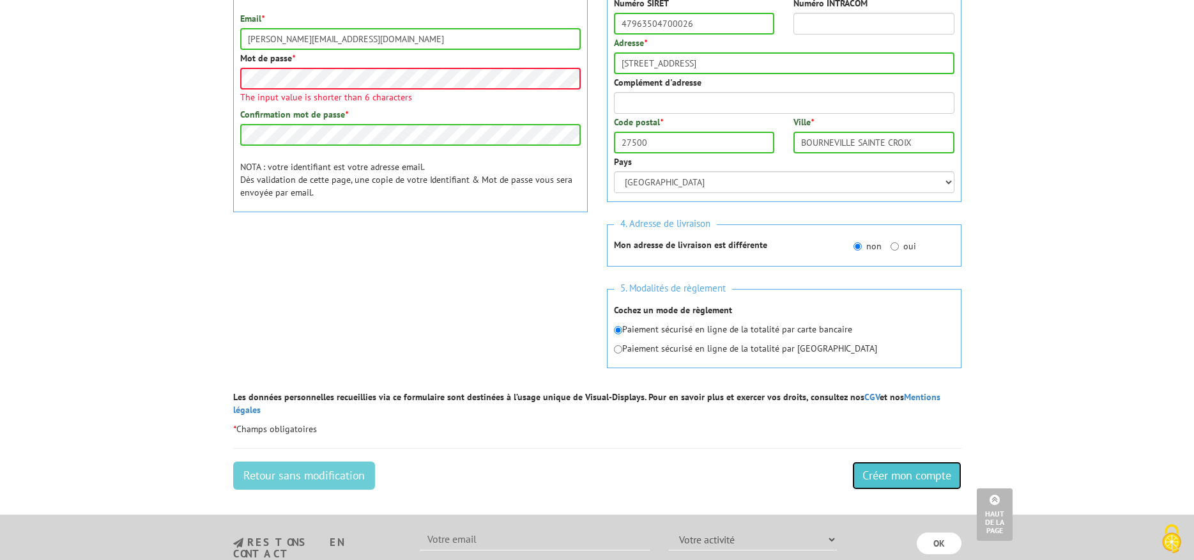
scroll to position [177, 0]
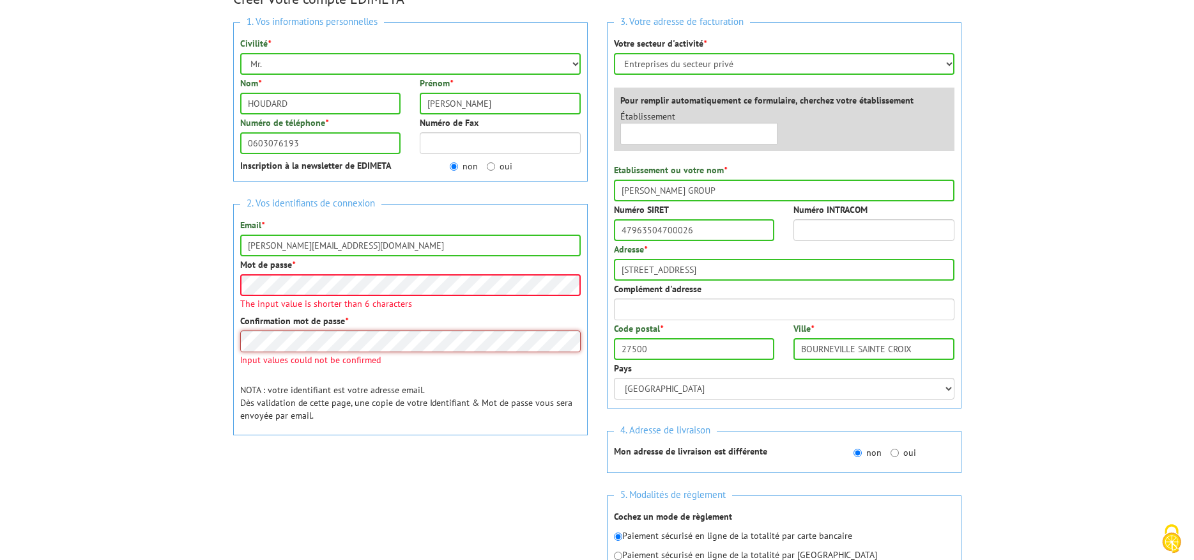
click at [256, 342] on div "Confirmation mot de passe * Input values could not be confirmed" at bounding box center [410, 339] width 341 height 50
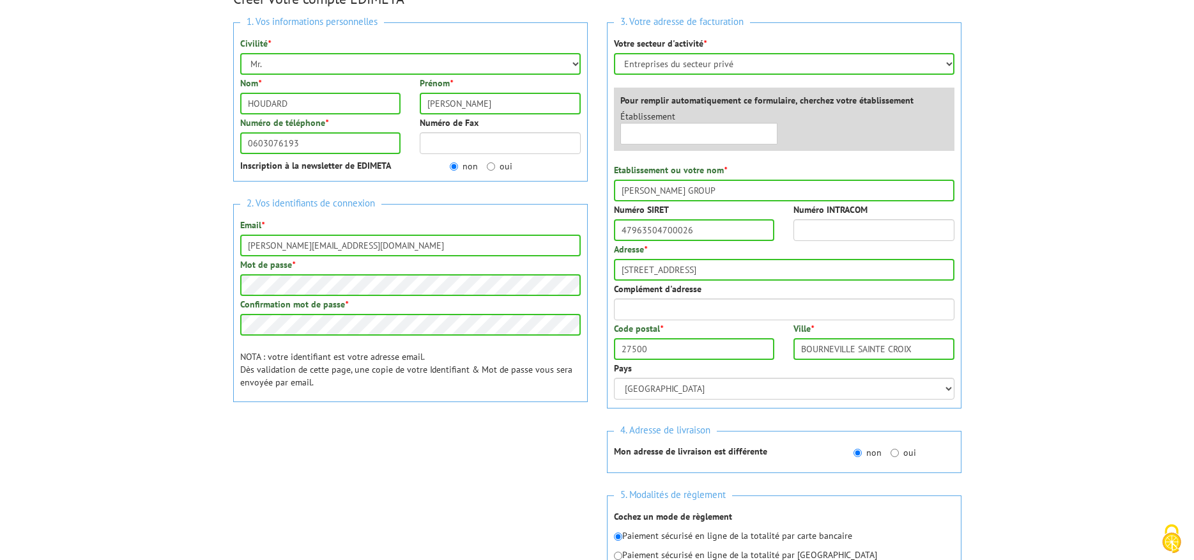
click at [543, 447] on div at bounding box center [410, 449] width 355 height 50
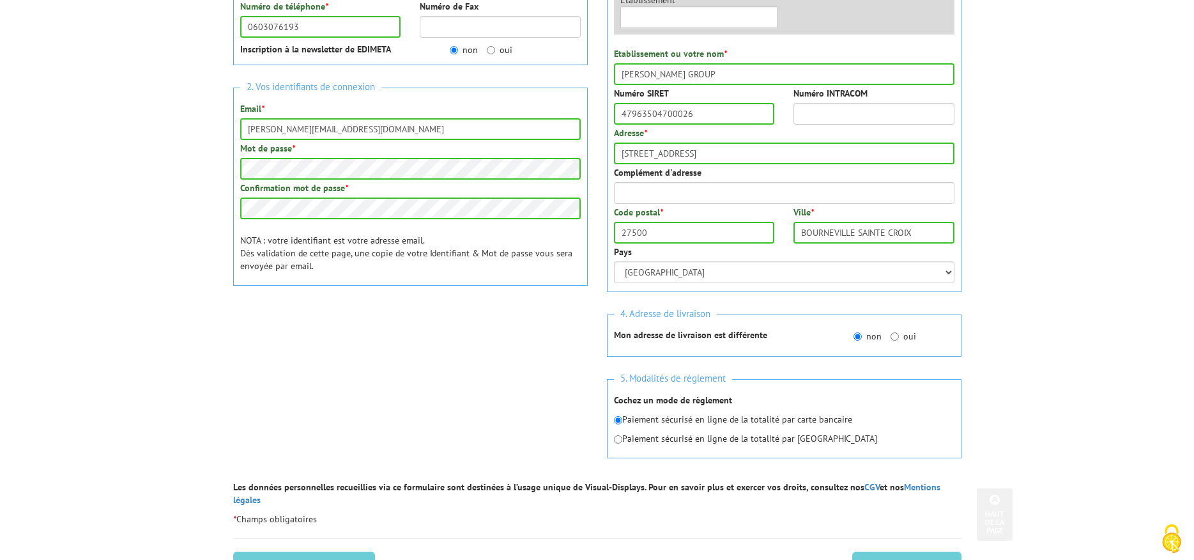
scroll to position [305, 0]
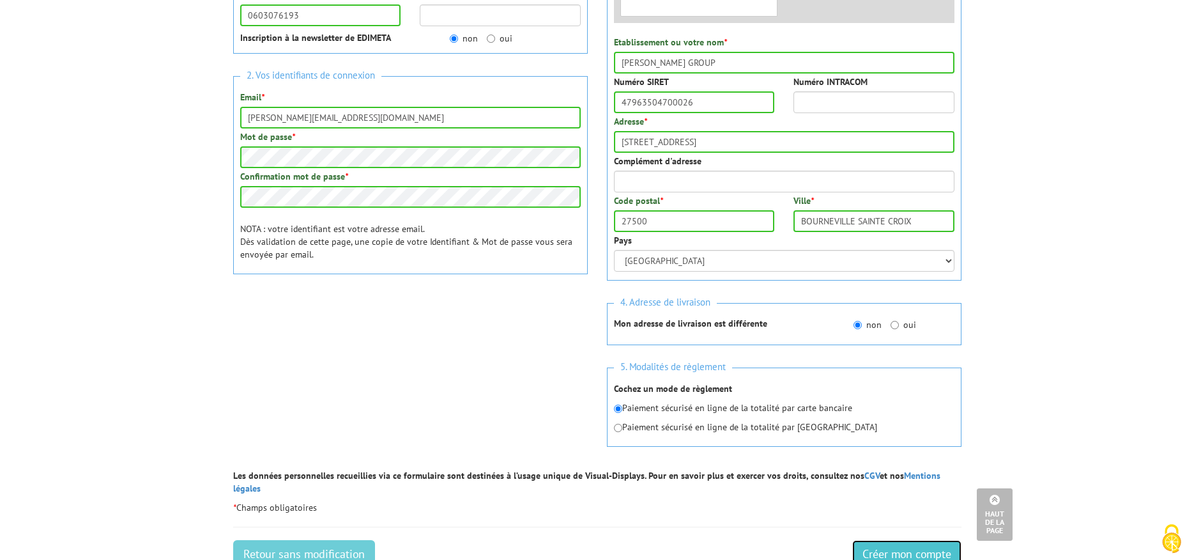
click at [881, 540] on input "Créer mon compte" at bounding box center [906, 554] width 109 height 28
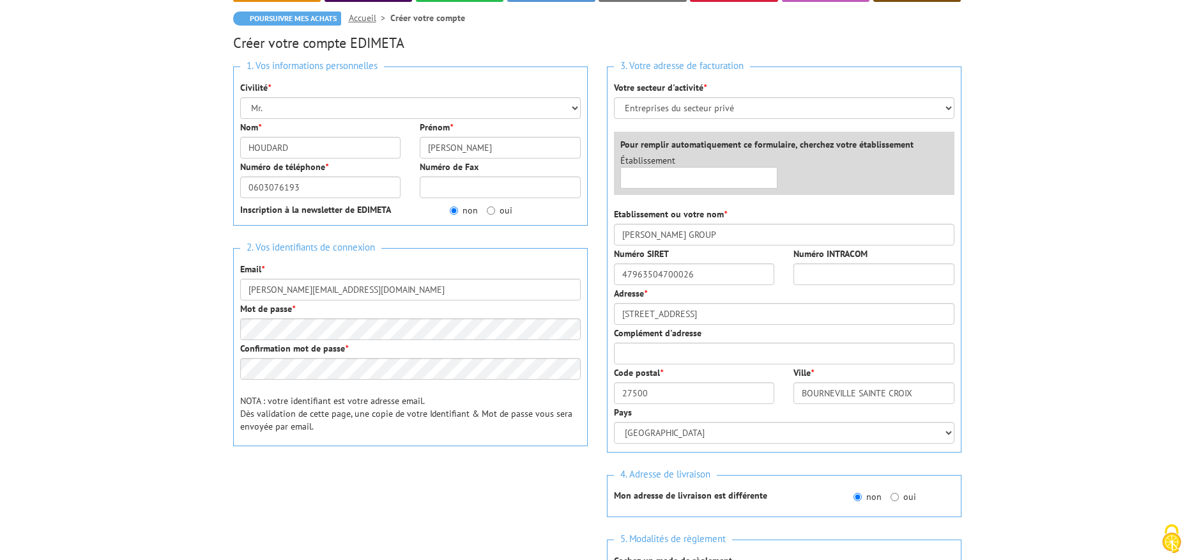
scroll to position [192, 0]
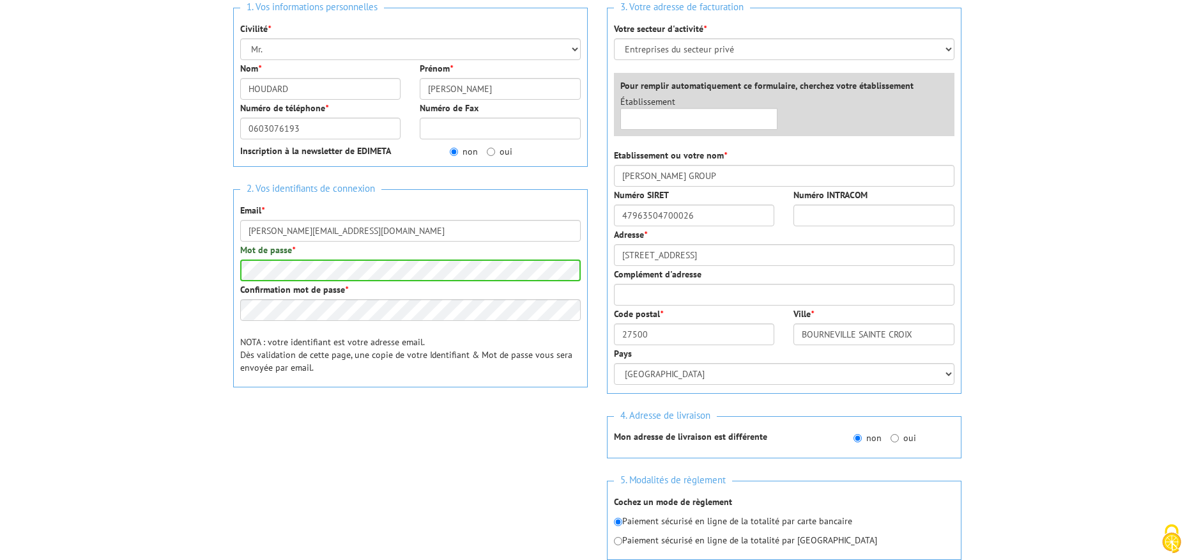
click at [492, 439] on div "0cAFcWeA7i5JLR-D2Y4F7FkY29AzaaTXQF-vvZy_E2qrIVzp7y2cYhksTxliRNFA6fllBvqRnTrpDdI…" at bounding box center [410, 435] width 355 height 50
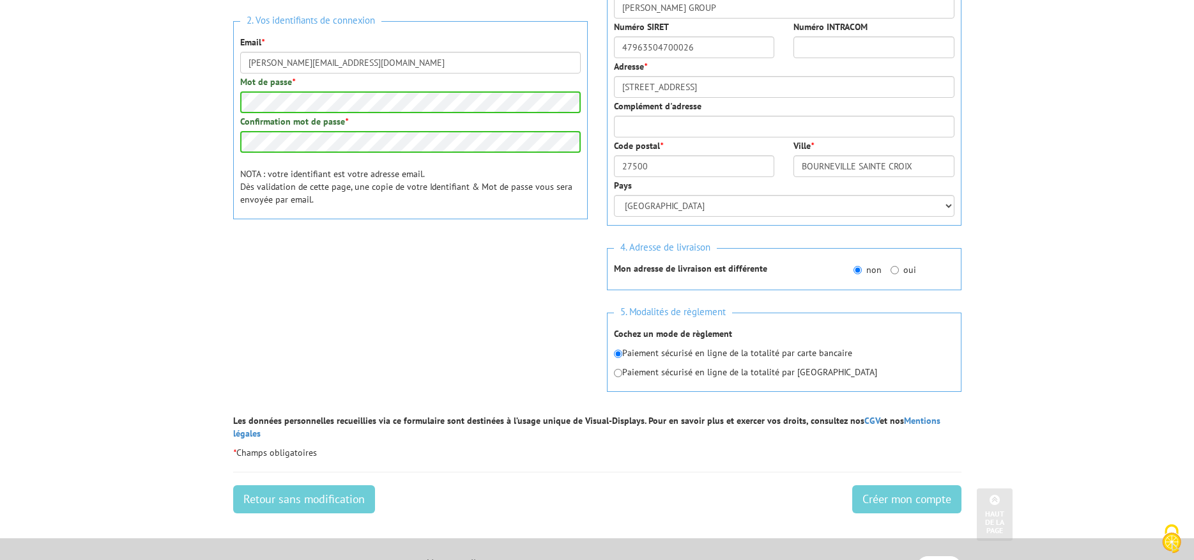
scroll to position [383, 0]
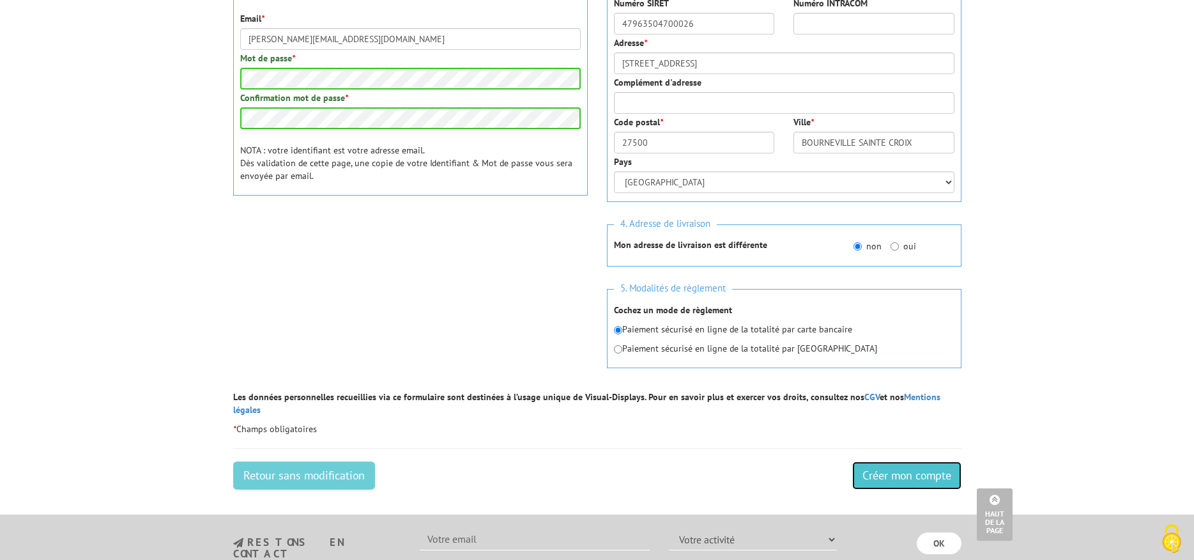
click at [892, 464] on input "Créer mon compte" at bounding box center [906, 475] width 109 height 28
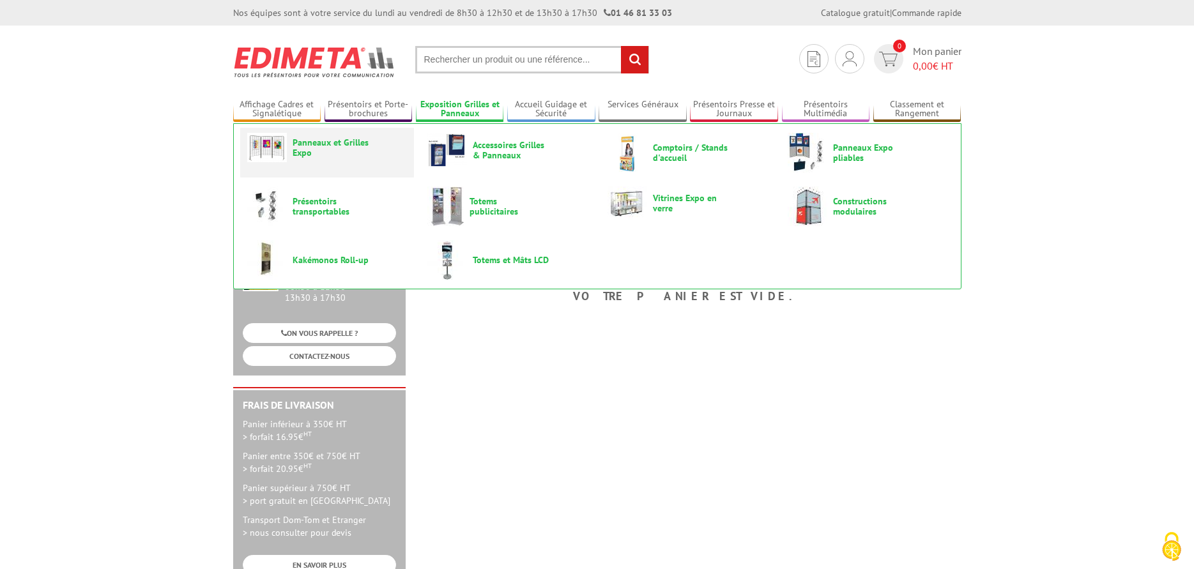
click at [358, 154] on span "Panneaux et Grilles Expo" at bounding box center [331, 147] width 77 height 20
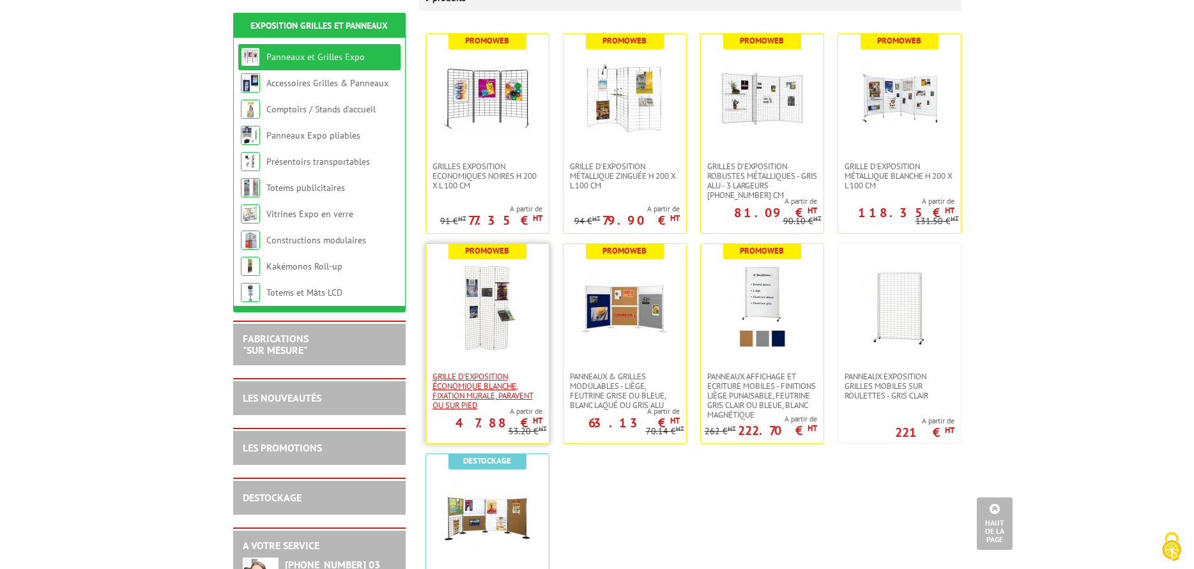
scroll to position [192, 0]
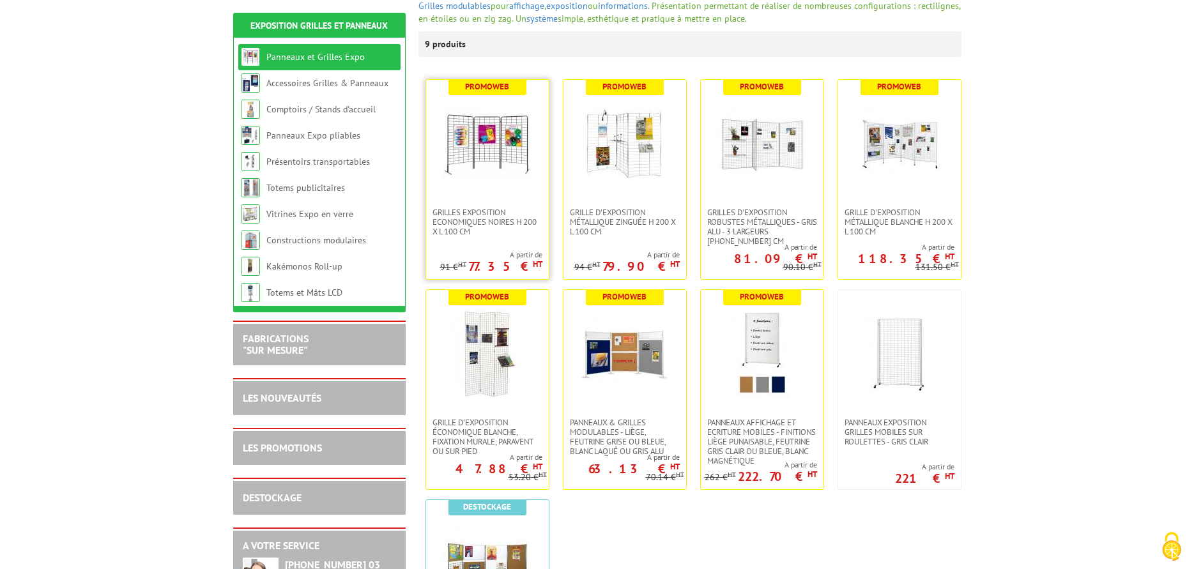
click at [501, 189] on link at bounding box center [487, 144] width 123 height 128
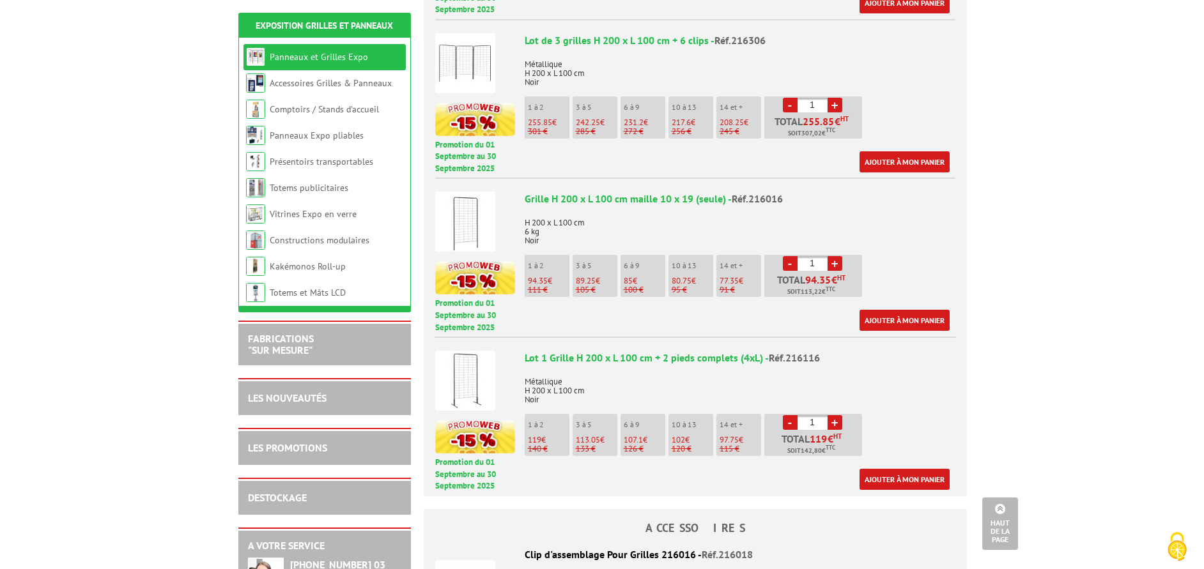
scroll to position [703, 0]
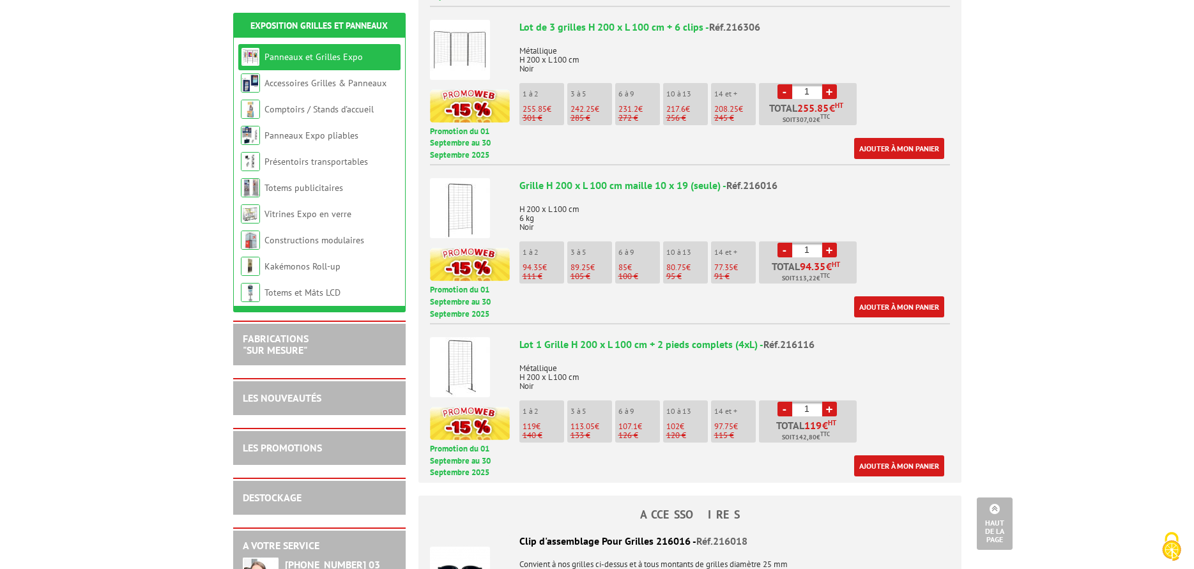
click at [828, 402] on link "+" at bounding box center [829, 409] width 15 height 15
type input "2"
click at [898, 456] on link "Ajouter à mon panier" at bounding box center [899, 466] width 90 height 21
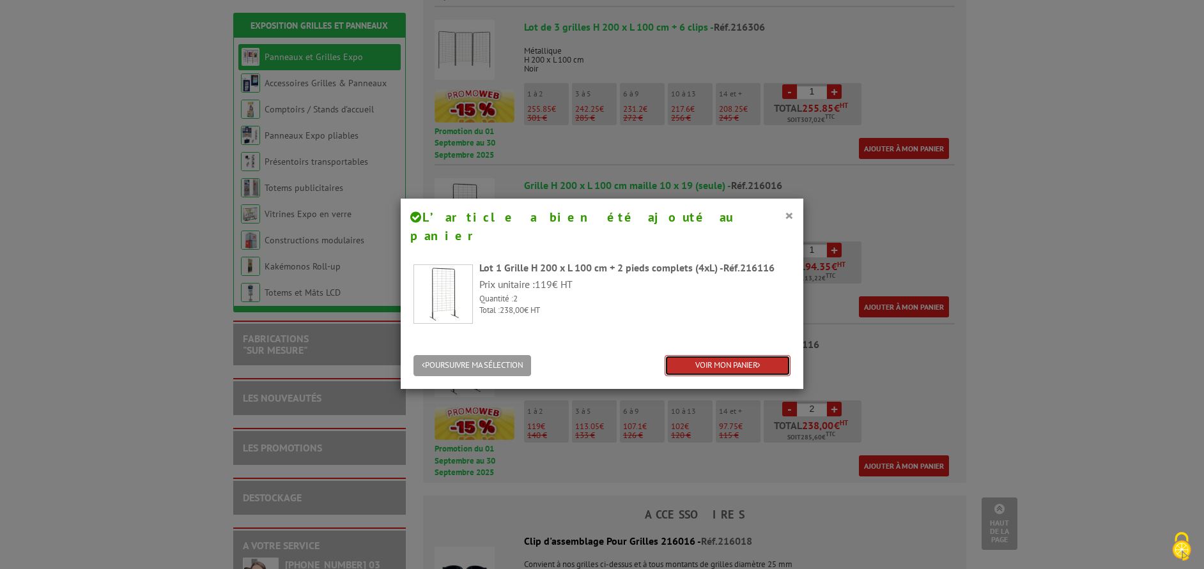
click at [742, 355] on link "VOIR MON PANIER" at bounding box center [727, 365] width 126 height 21
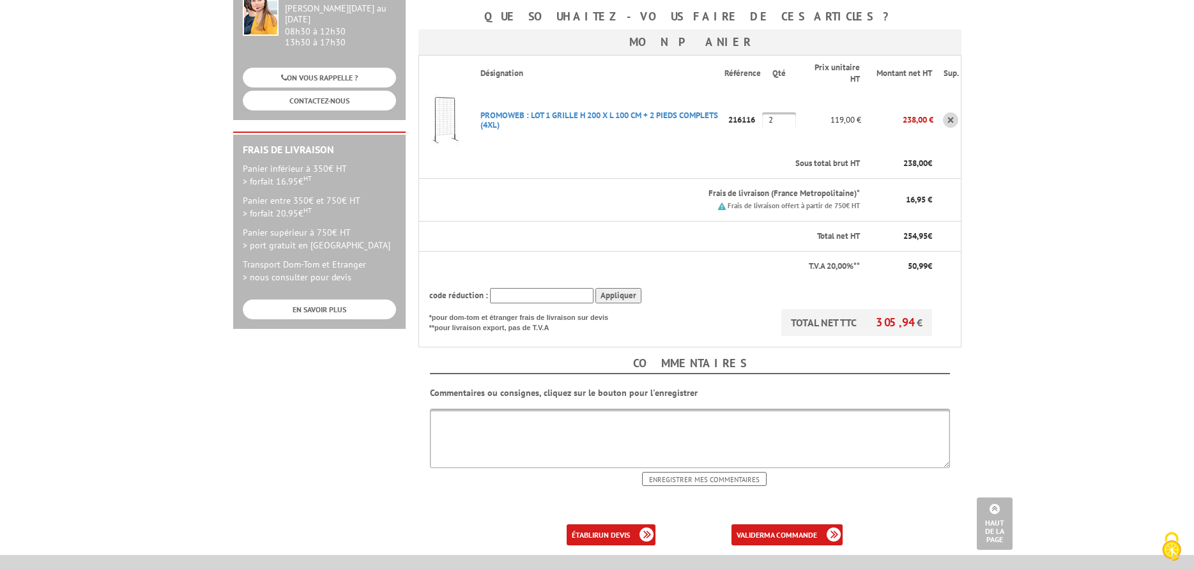
scroll to position [319, 0]
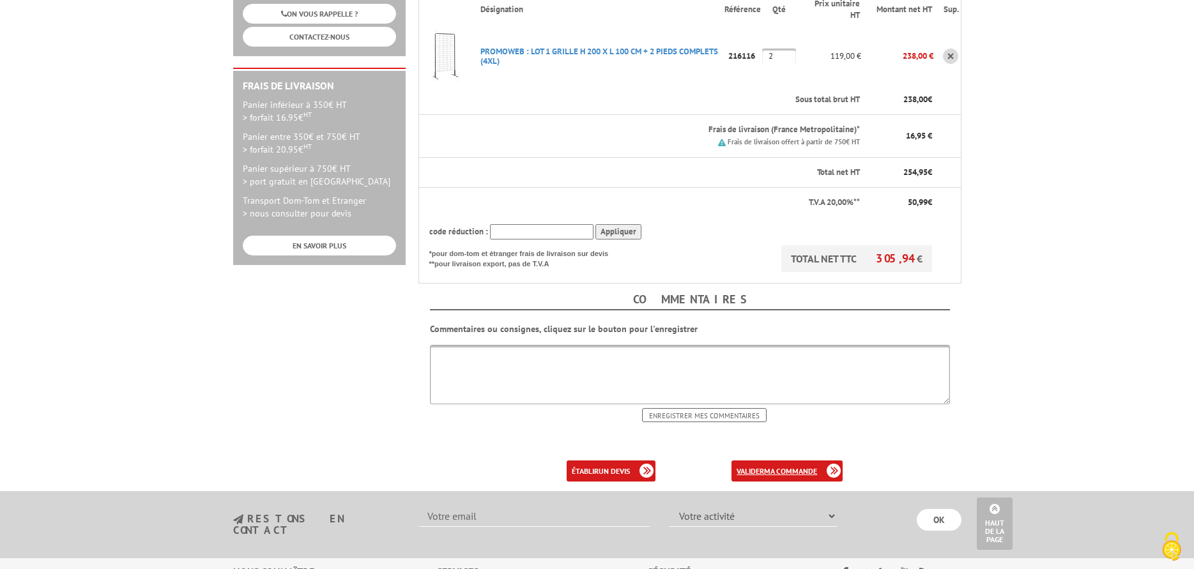
click at [777, 466] on b "ma commande" at bounding box center [790, 471] width 53 height 10
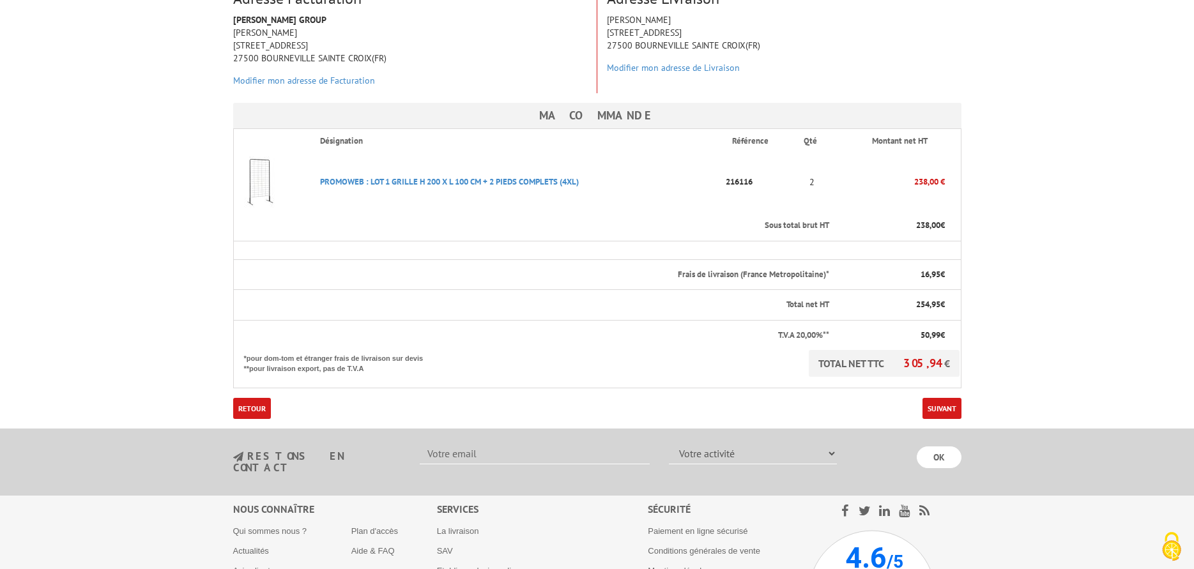
scroll to position [256, 0]
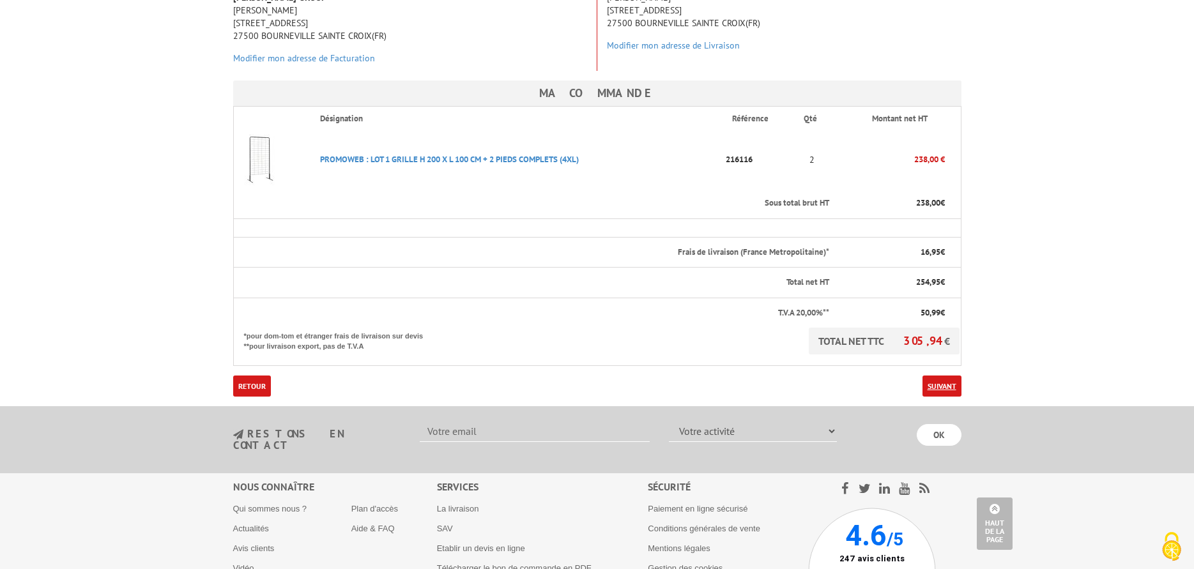
click at [942, 376] on link "Suivant" at bounding box center [942, 386] width 39 height 21
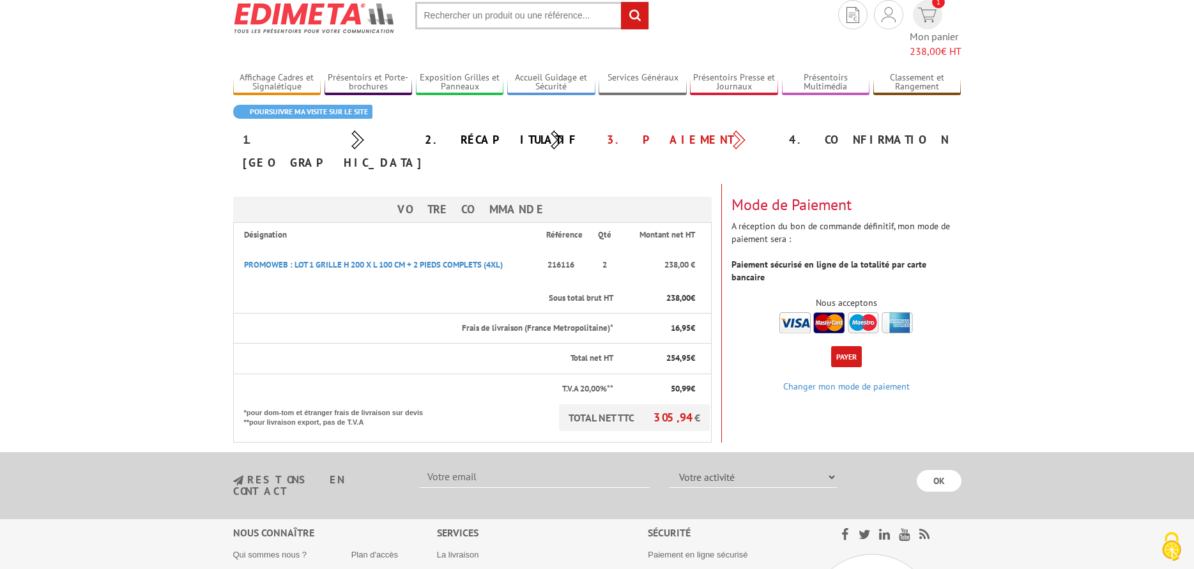
scroll to position [64, 0]
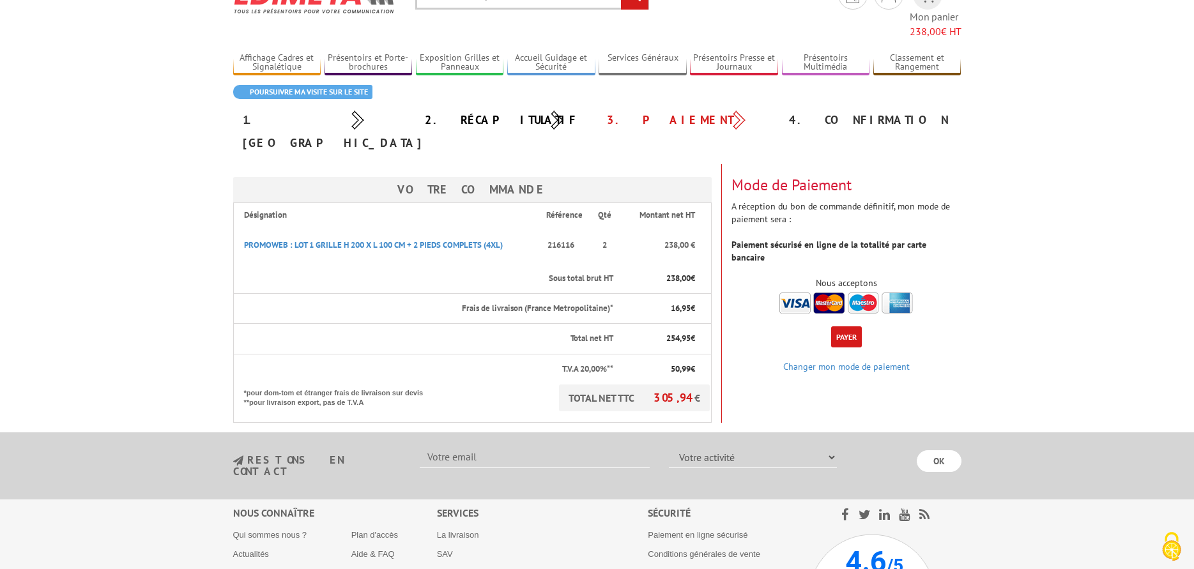
click at [853, 326] on button "Payer" at bounding box center [846, 336] width 31 height 21
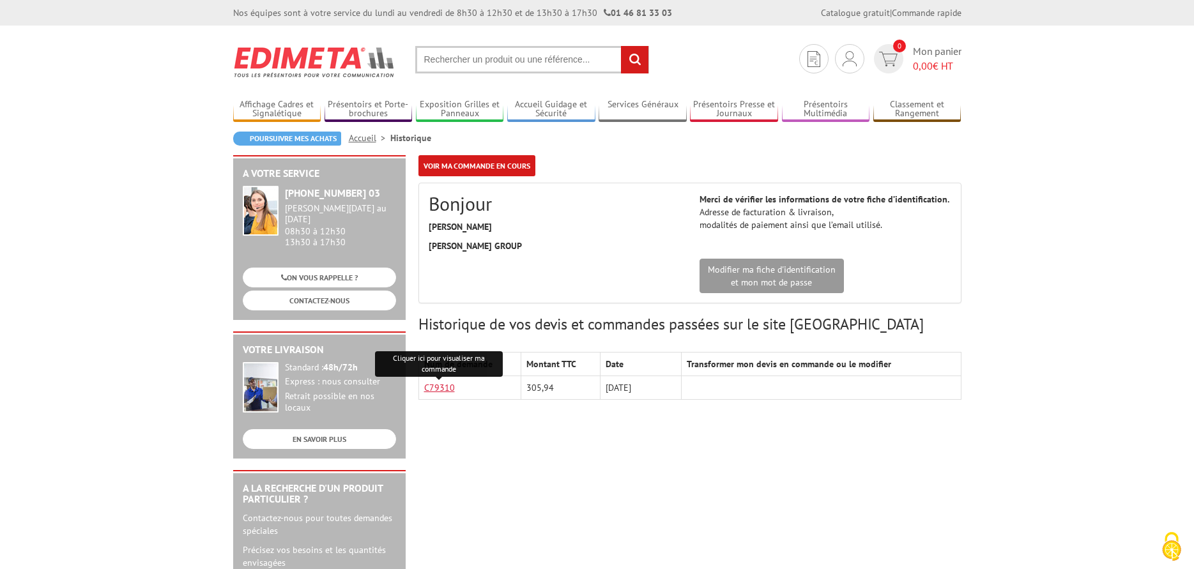
click at [444, 387] on link "C79310" at bounding box center [439, 387] width 31 height 11
